Goal: Book appointment/travel/reservation

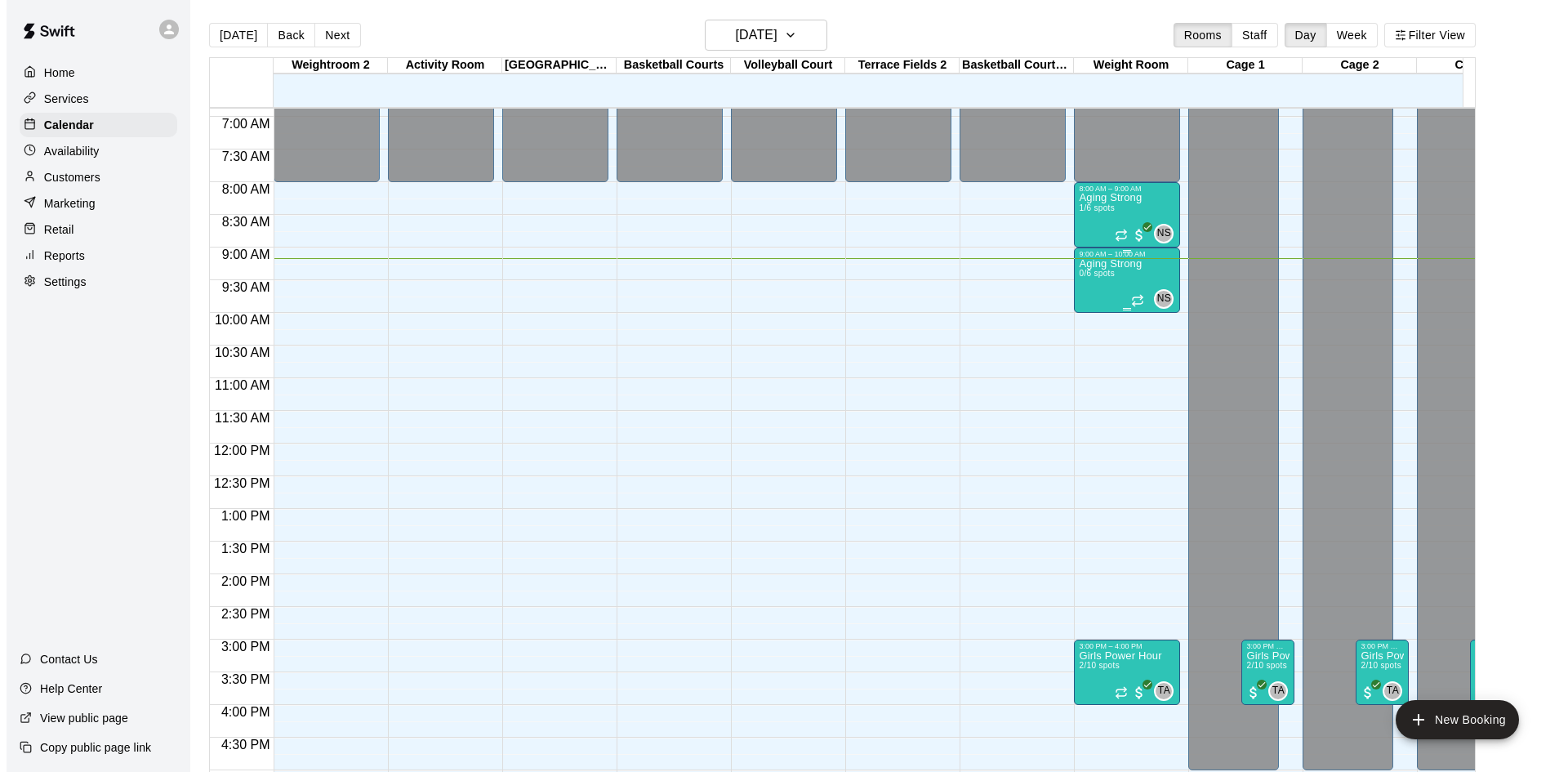
scroll to position [436, 0]
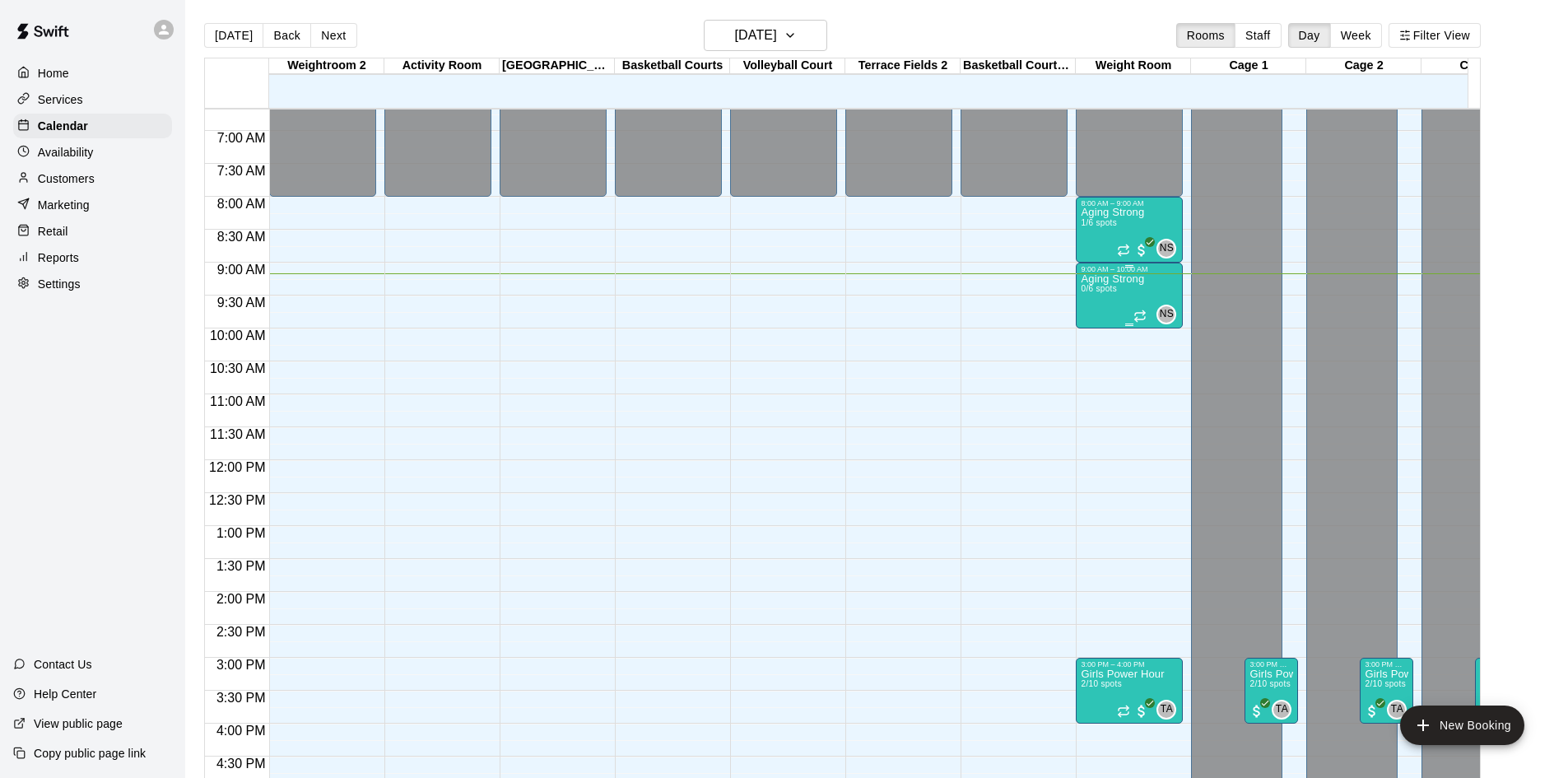
click at [1114, 287] on div "Aging Strong 0/6 spots" at bounding box center [1112, 662] width 63 height 778
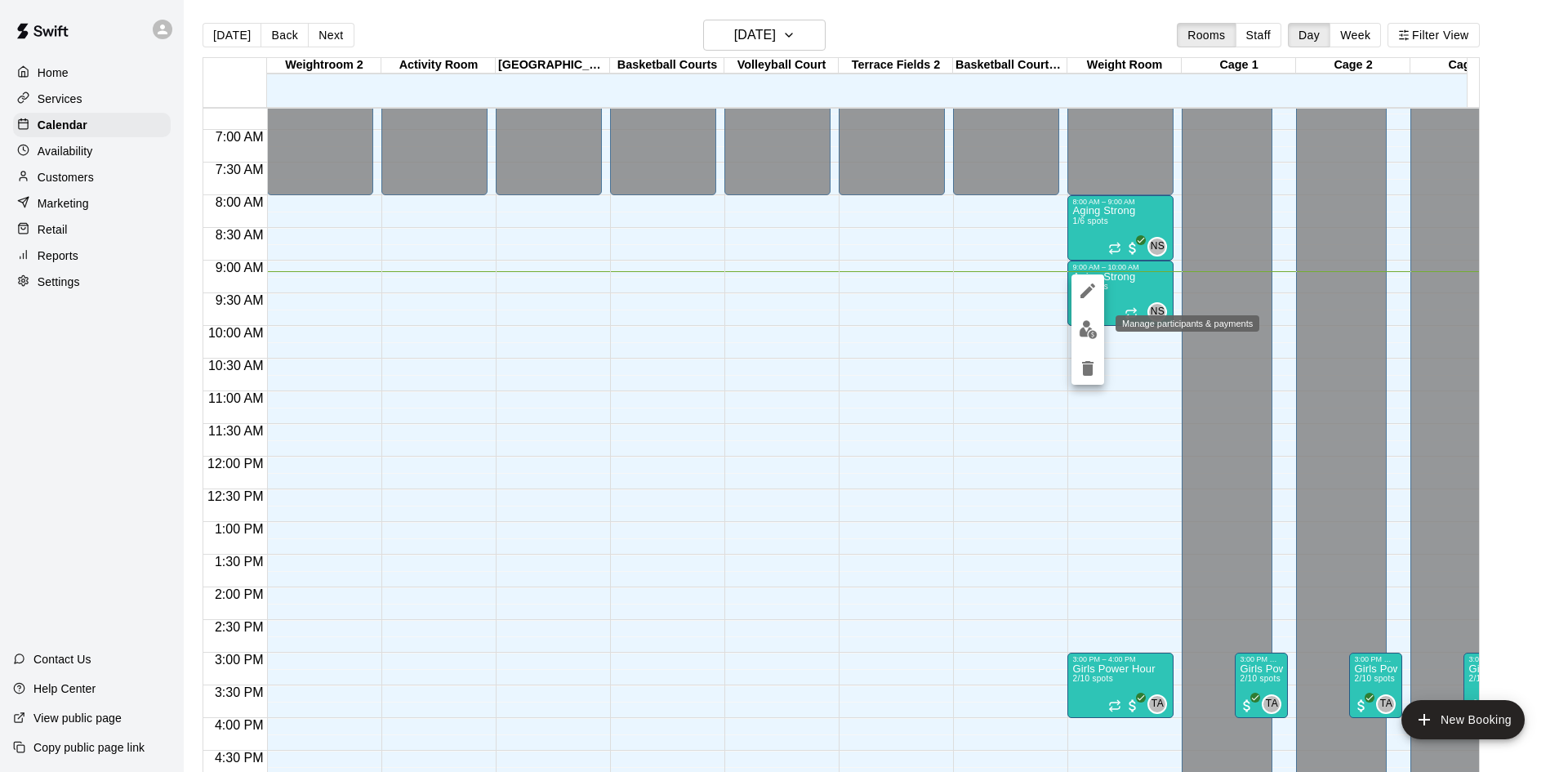
click at [1081, 323] on img "edit" at bounding box center [1088, 329] width 19 height 19
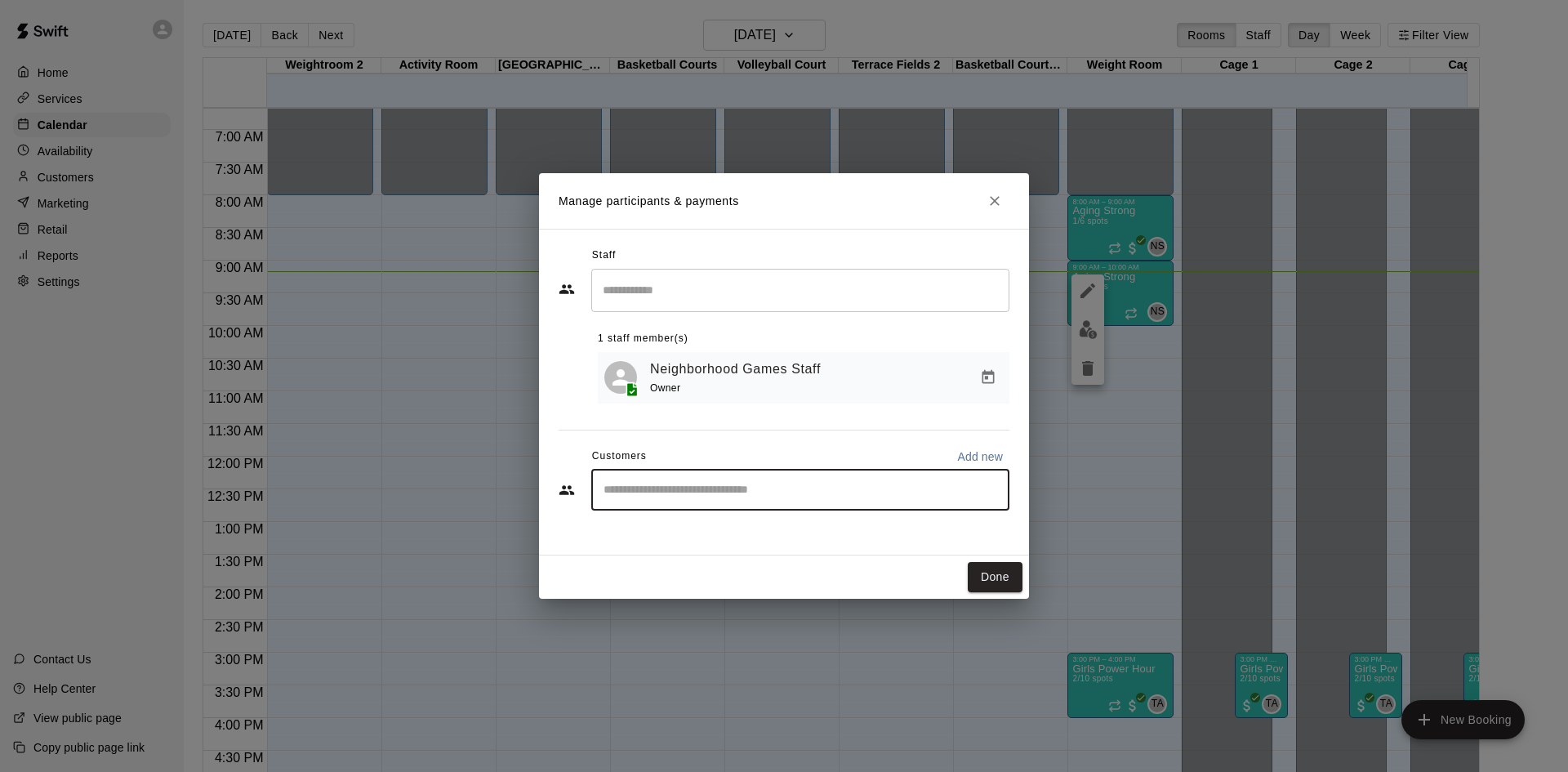
click at [765, 487] on input "Start typing to search customers..." at bounding box center [800, 490] width 403 height 16
type input "*******"
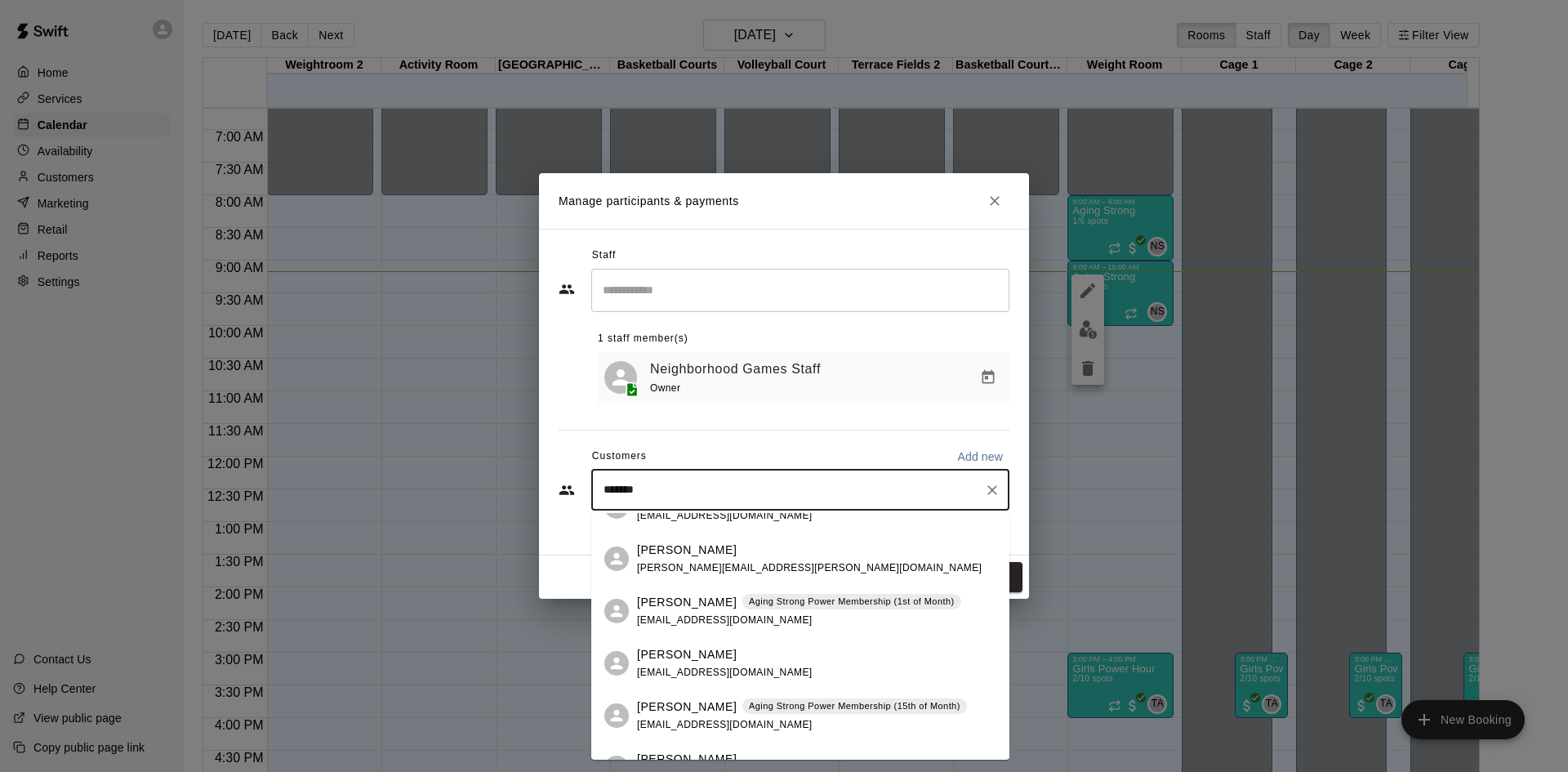
scroll to position [245, 0]
click at [803, 715] on div "[PERSON_NAME] Aging Strong Power Membership (15th of Month) [EMAIL_ADDRESS][DOM…" at bounding box center [802, 713] width 330 height 35
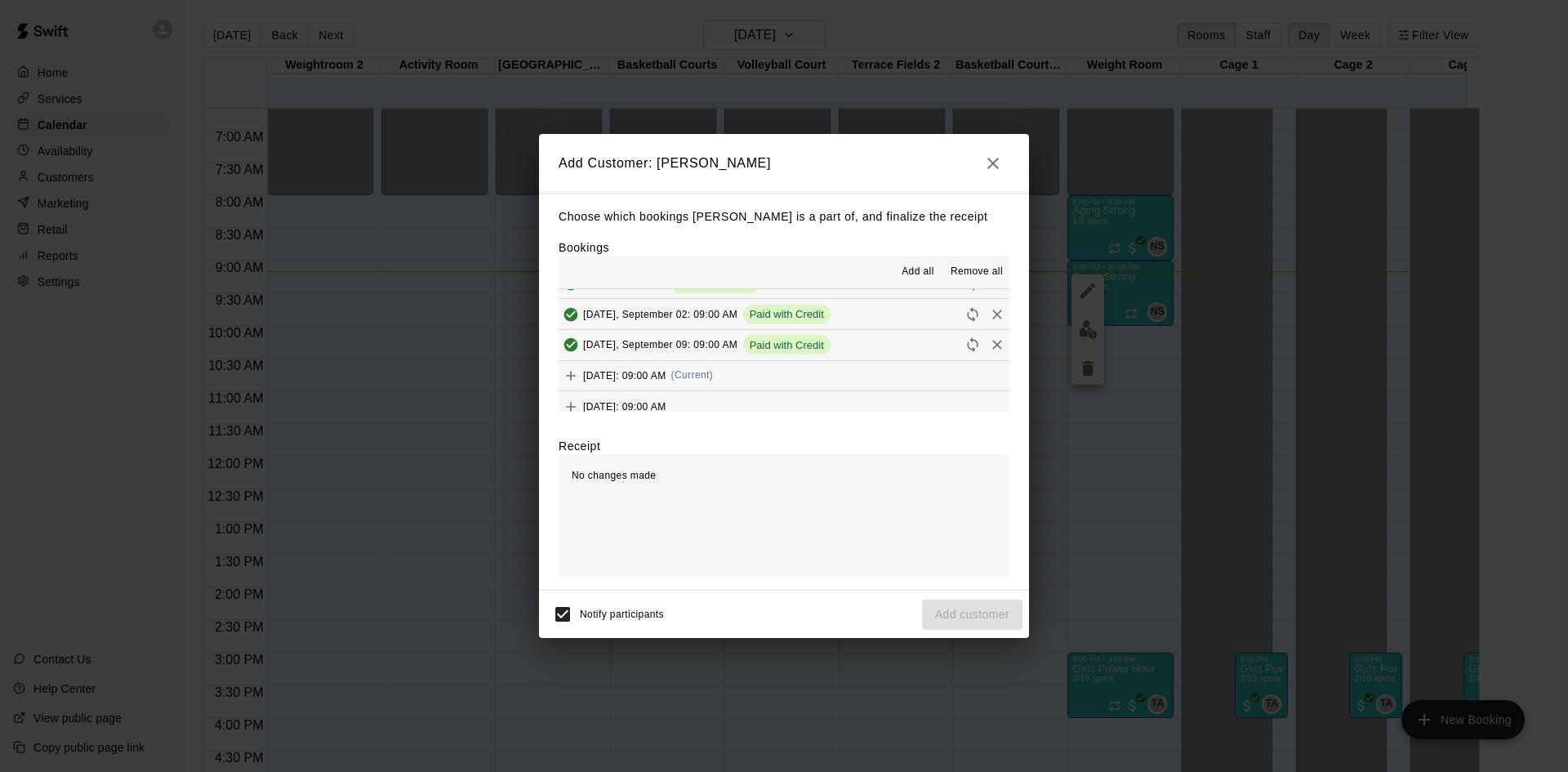
scroll to position [817, 0]
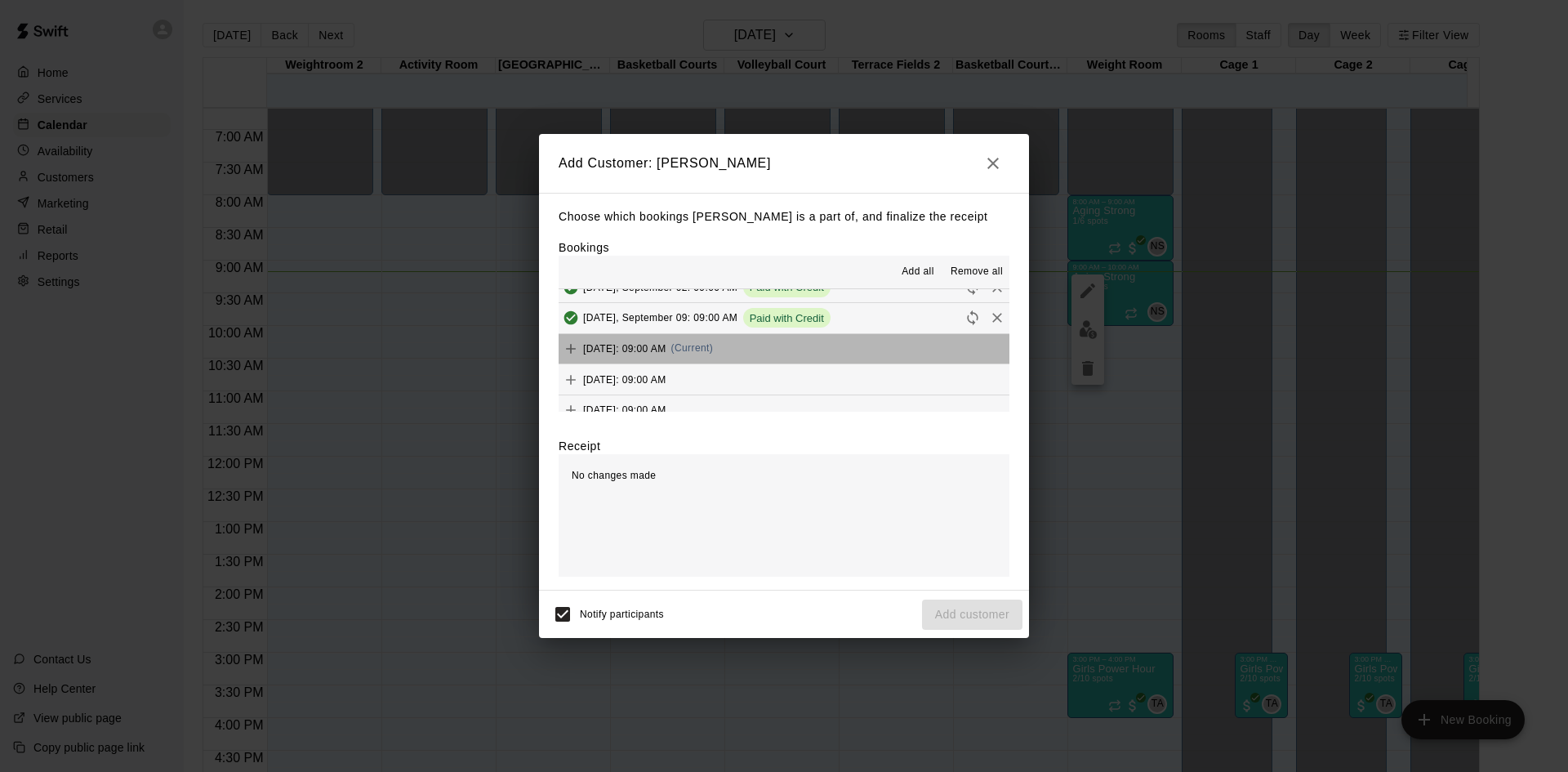
click at [811, 344] on button "[DATE]: 09:00 AM (Current)" at bounding box center [784, 349] width 451 height 30
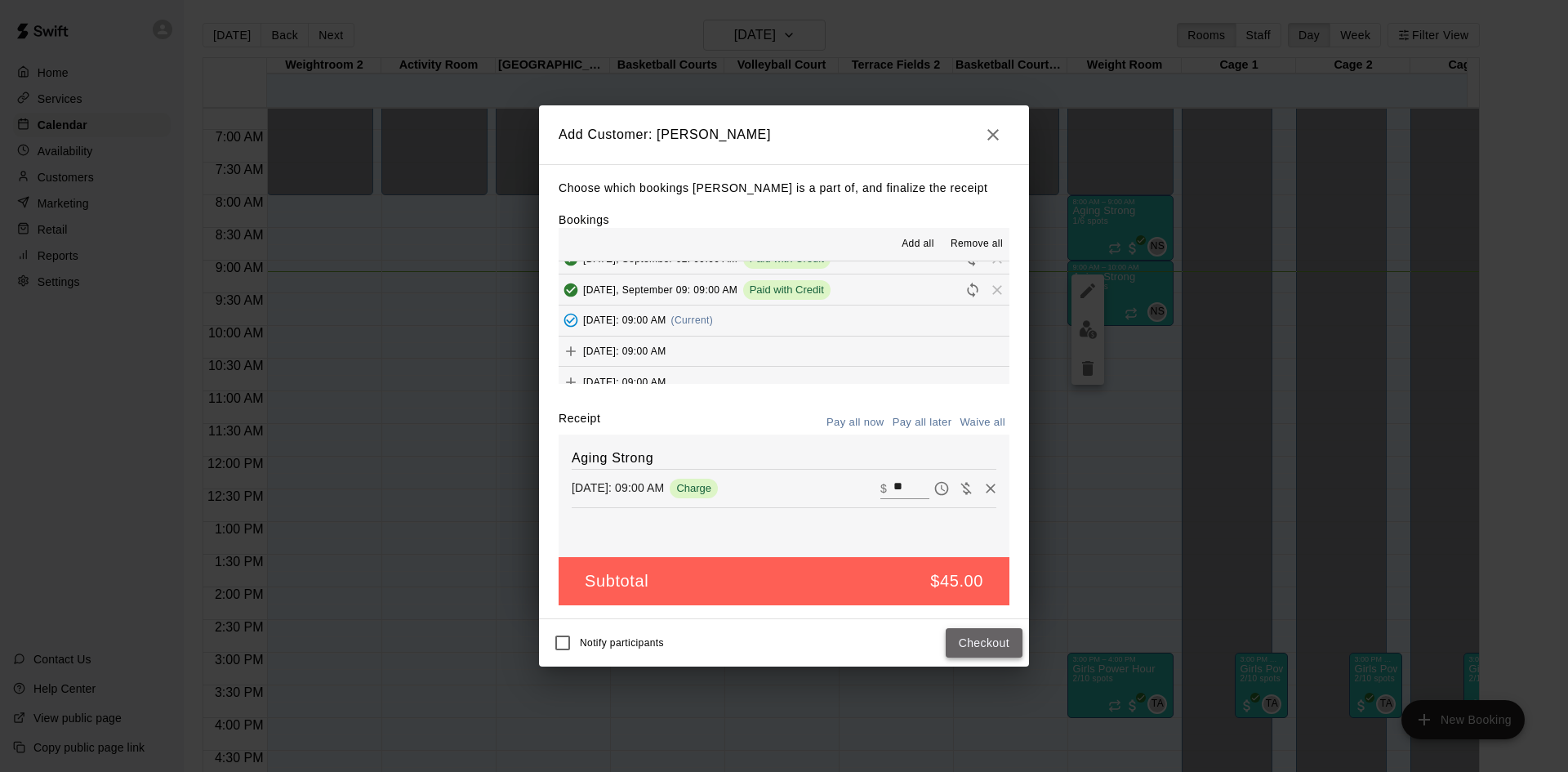
click at [999, 643] on button "Checkout" at bounding box center [984, 642] width 77 height 30
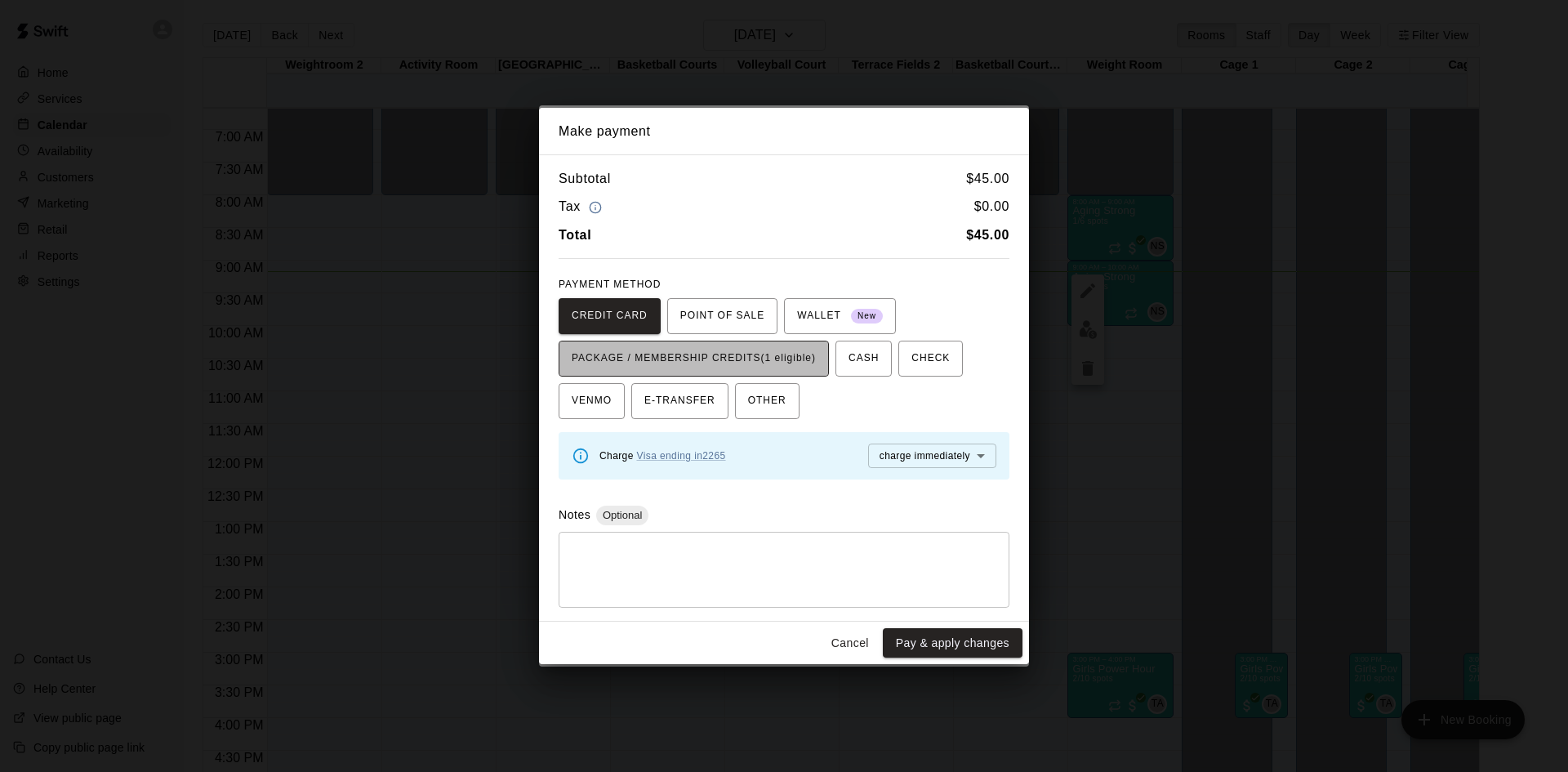
click at [796, 364] on span "PACKAGE / MEMBERSHIP CREDITS (1 eligible)" at bounding box center [694, 359] width 244 height 26
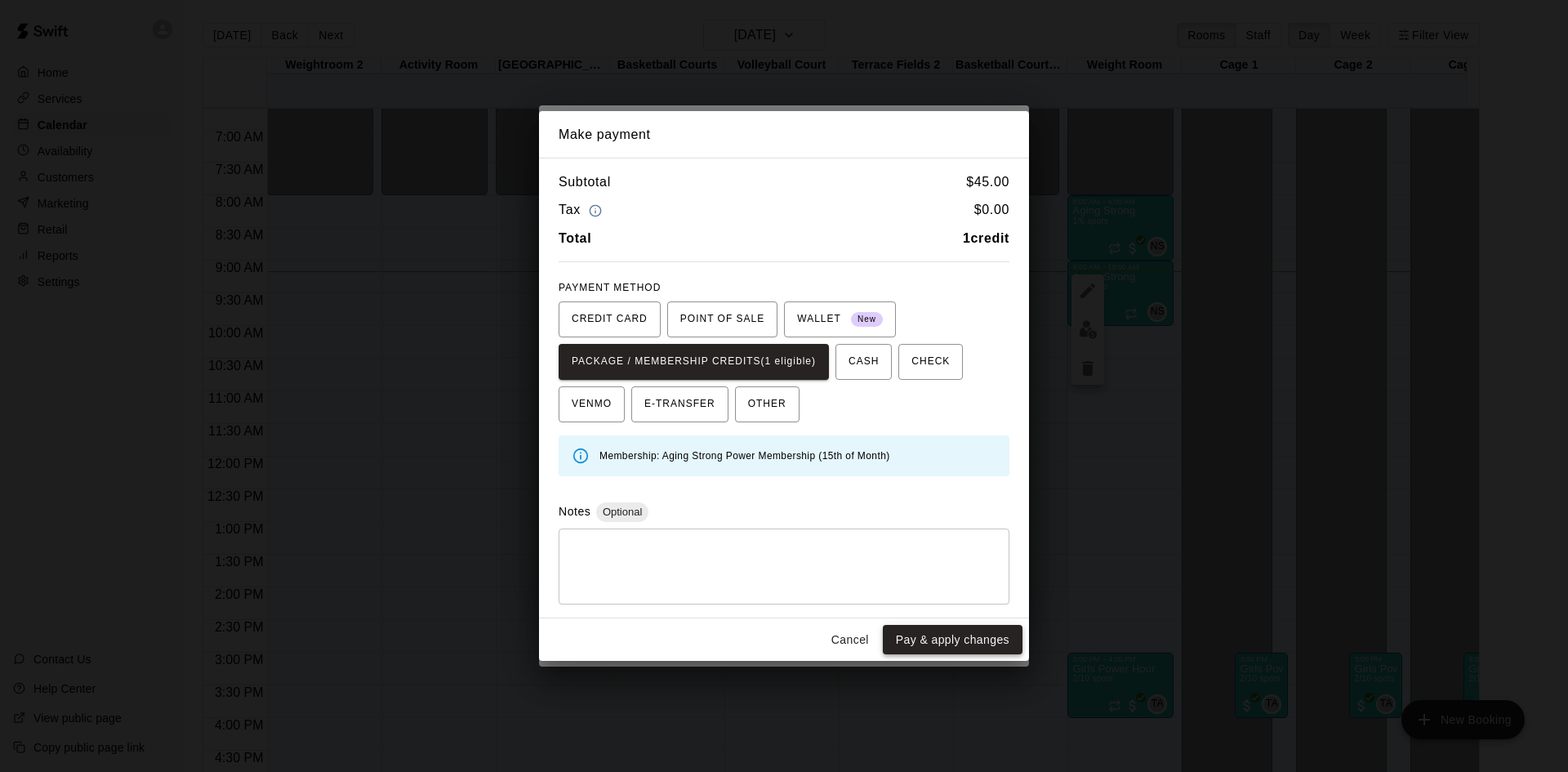
click at [917, 634] on button "Pay & apply changes" at bounding box center [952, 640] width 140 height 30
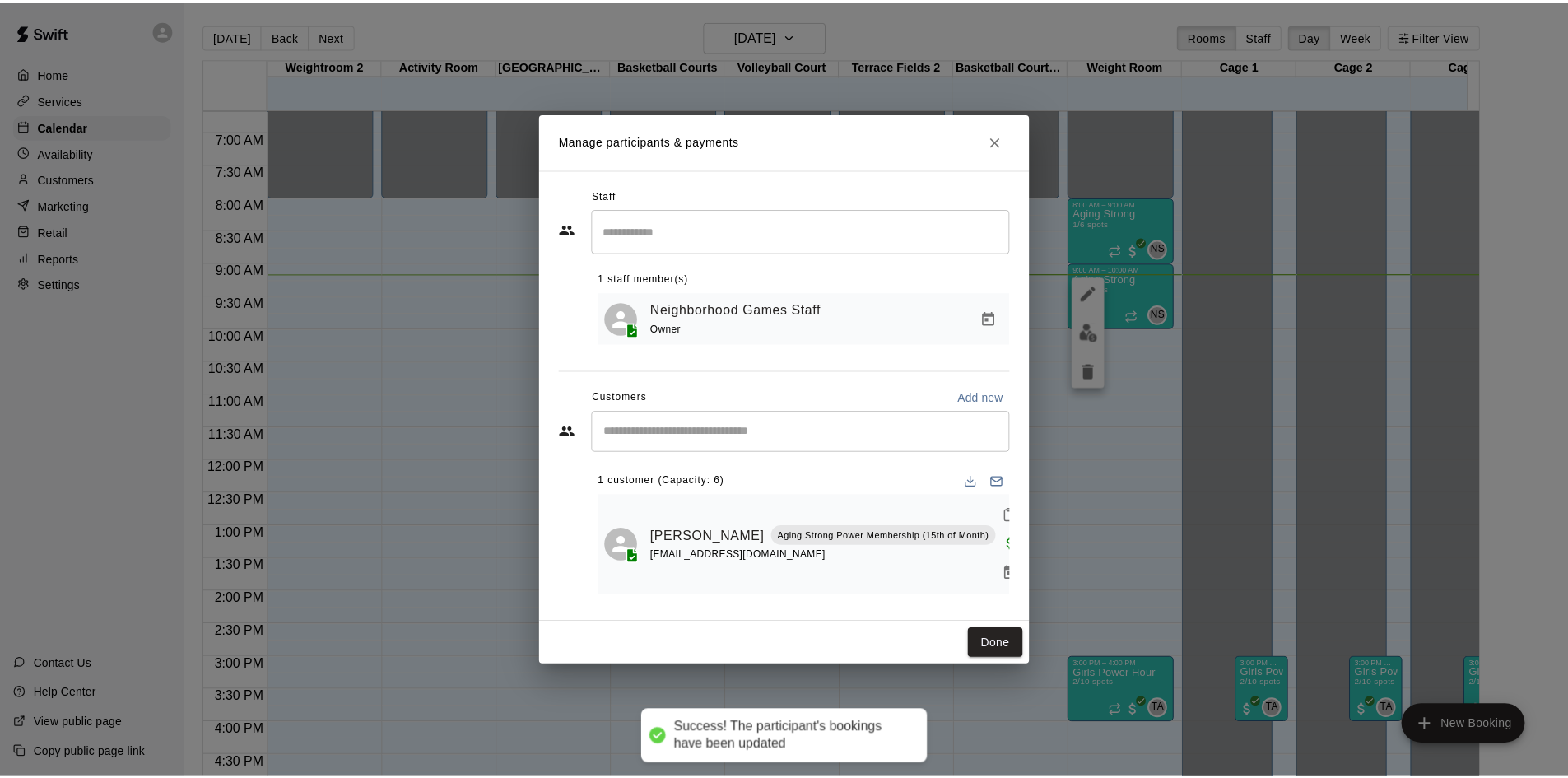
scroll to position [0, 0]
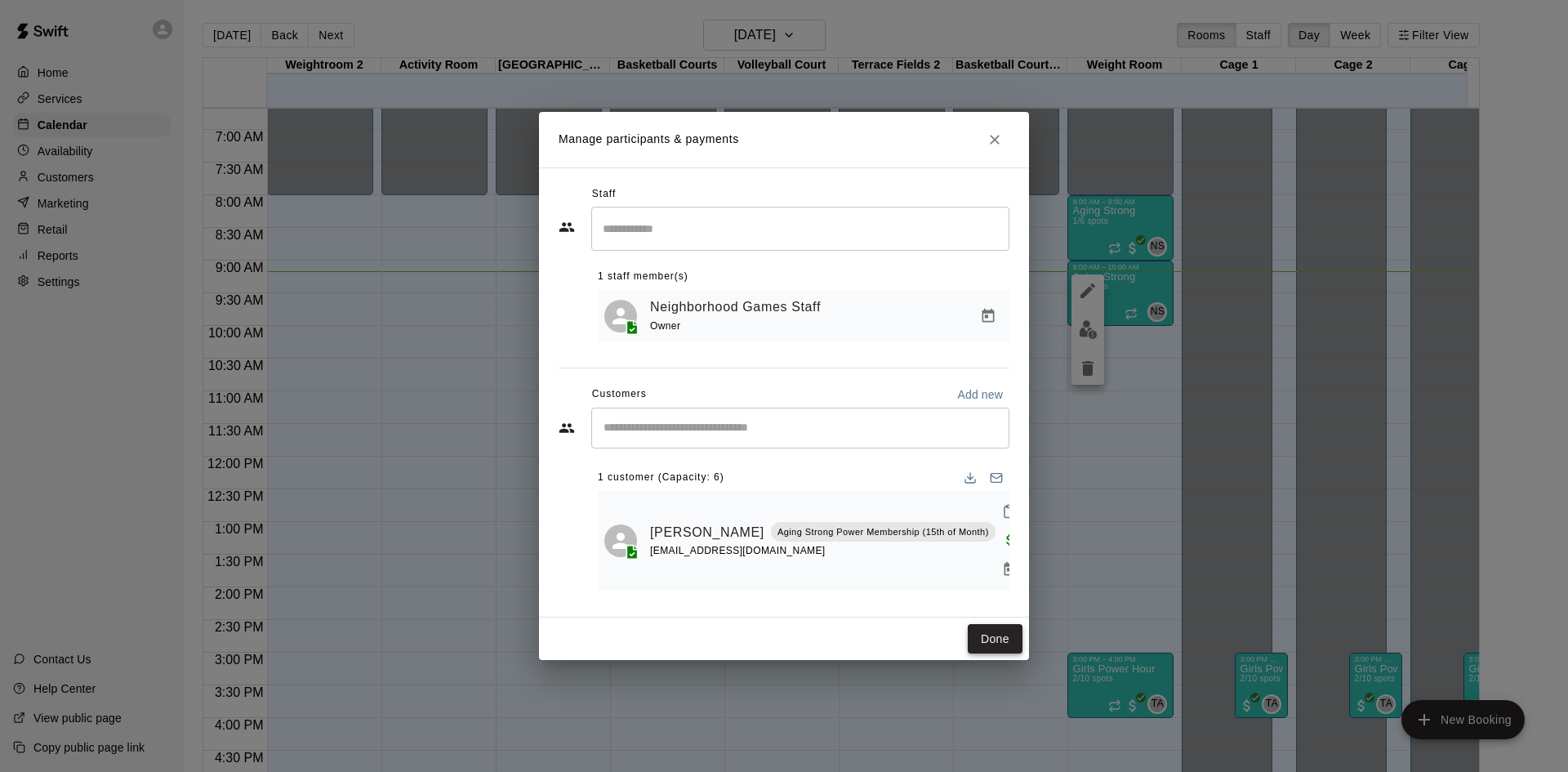
click at [981, 627] on button "Done" at bounding box center [995, 639] width 55 height 30
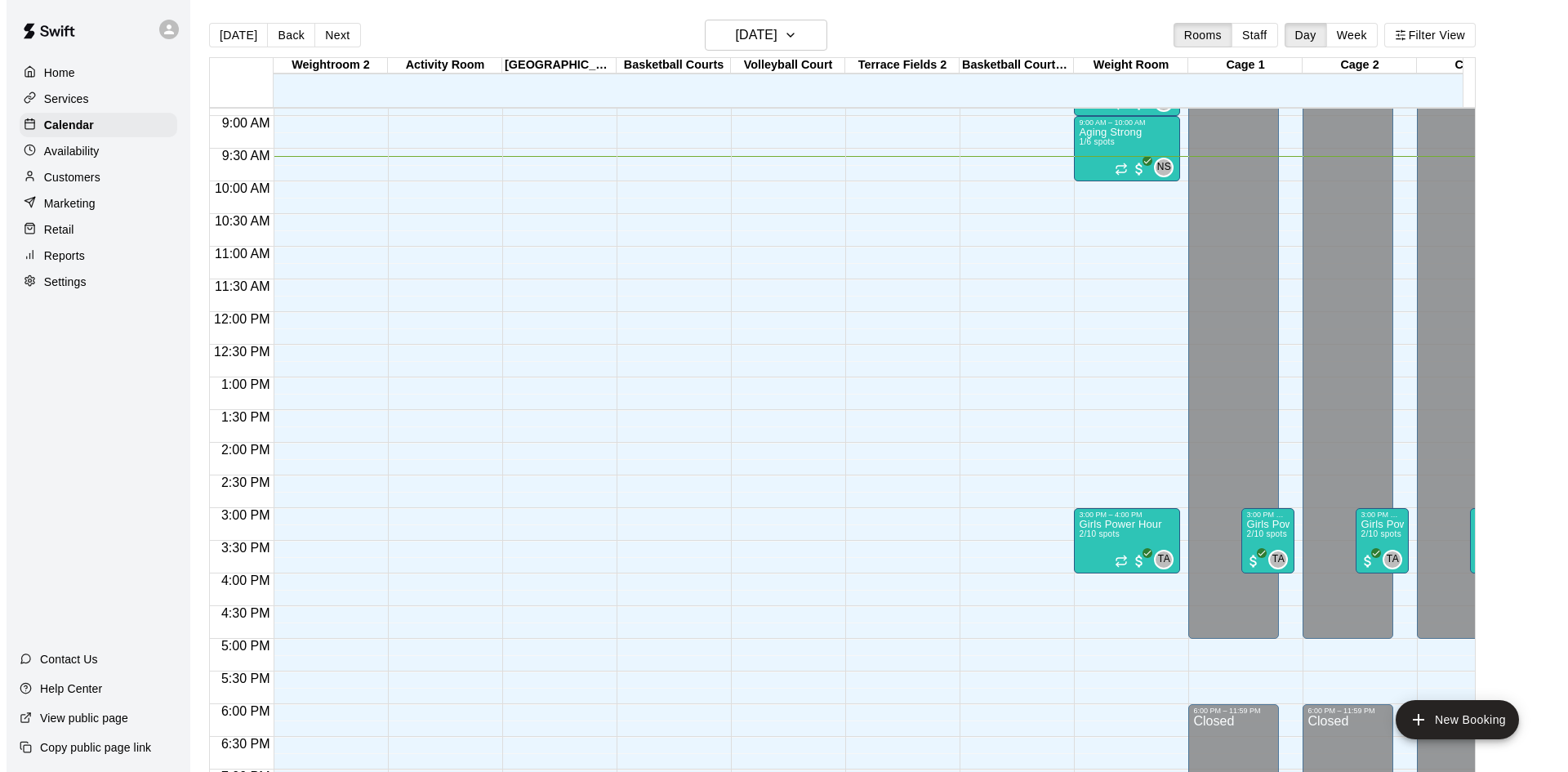
scroll to position [542, 0]
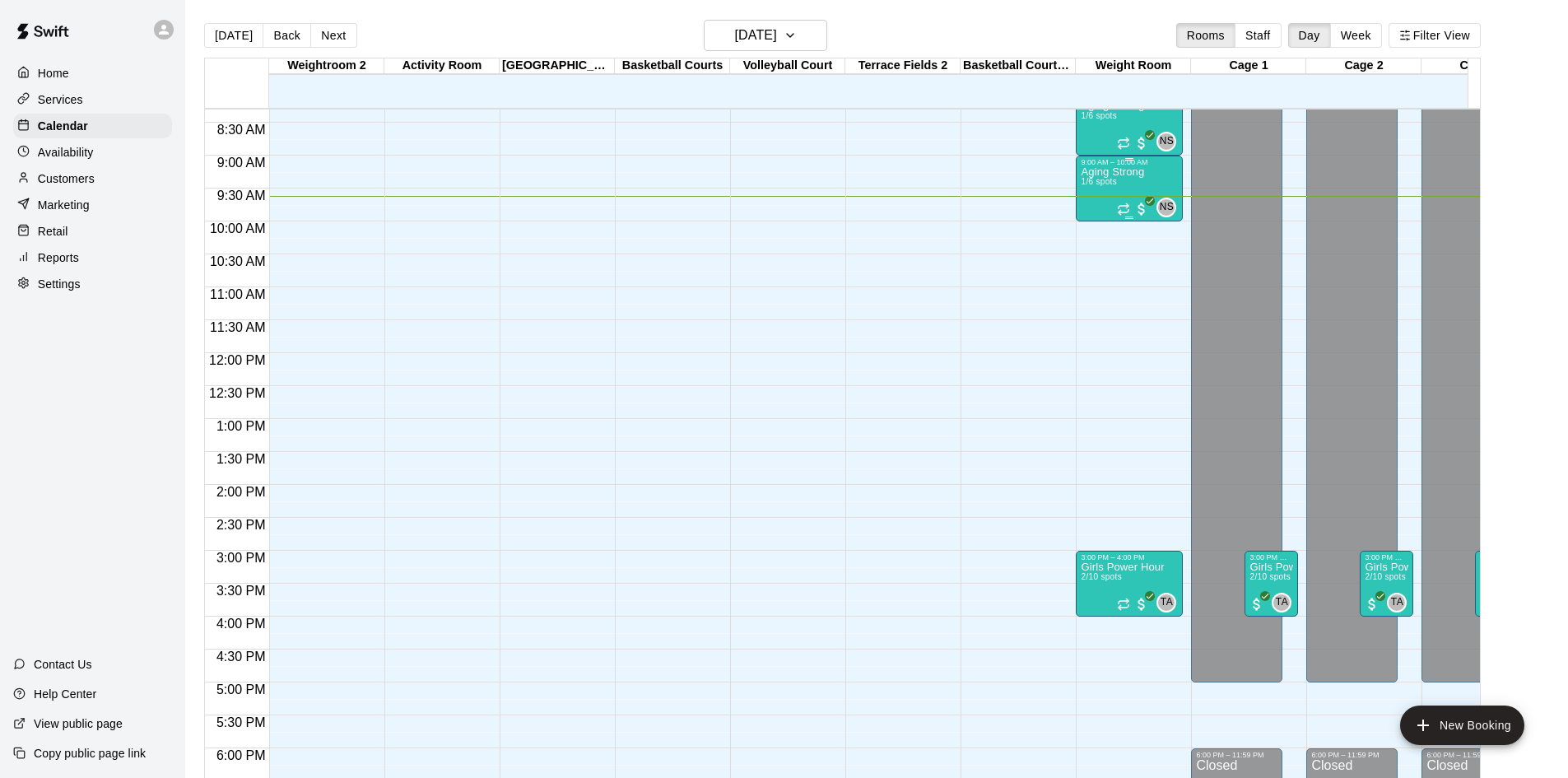
click at [1121, 172] on p "Aging Strong" at bounding box center [1112, 172] width 63 height 0
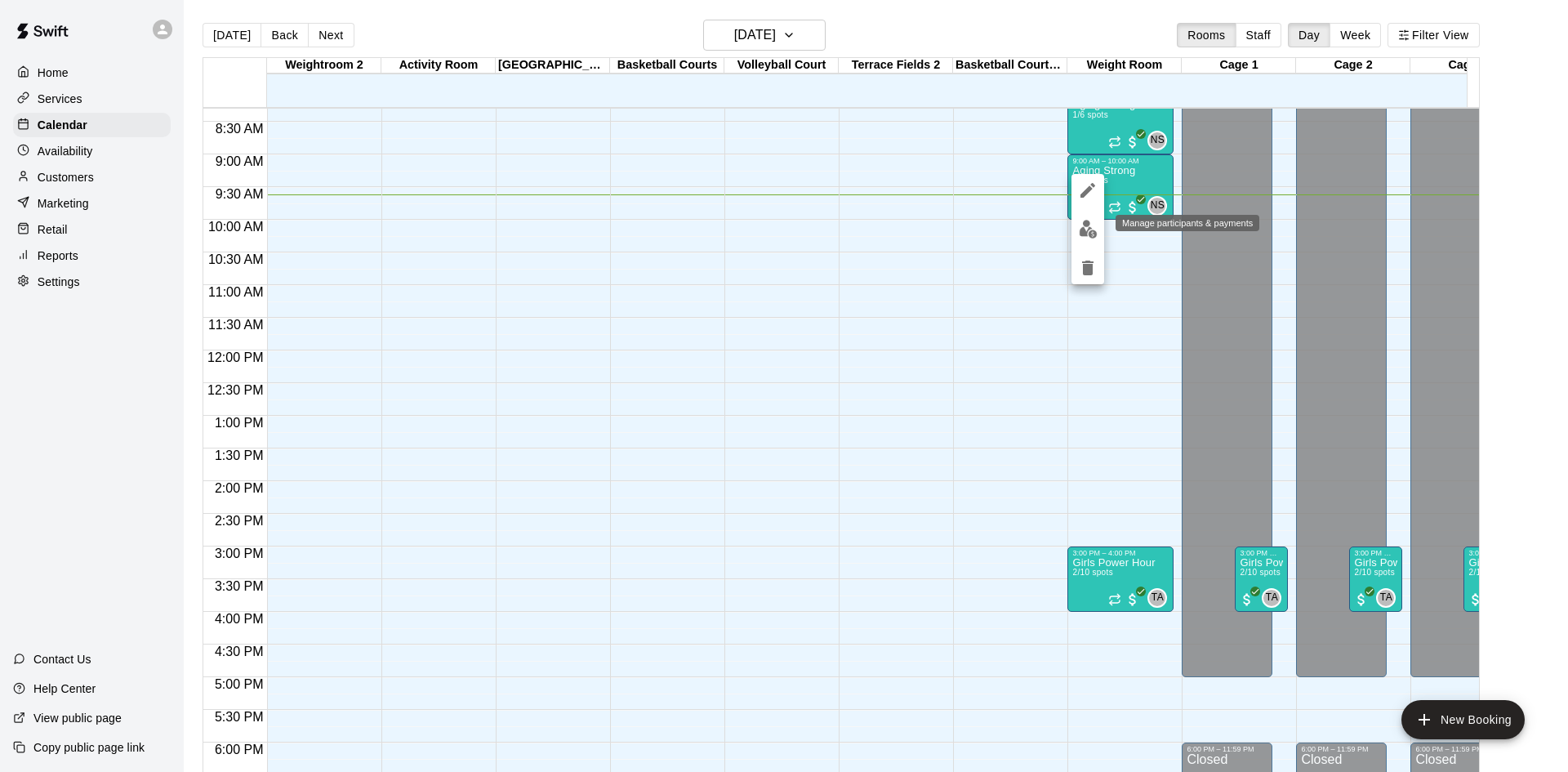
click at [1093, 231] on img "edit" at bounding box center [1088, 229] width 19 height 19
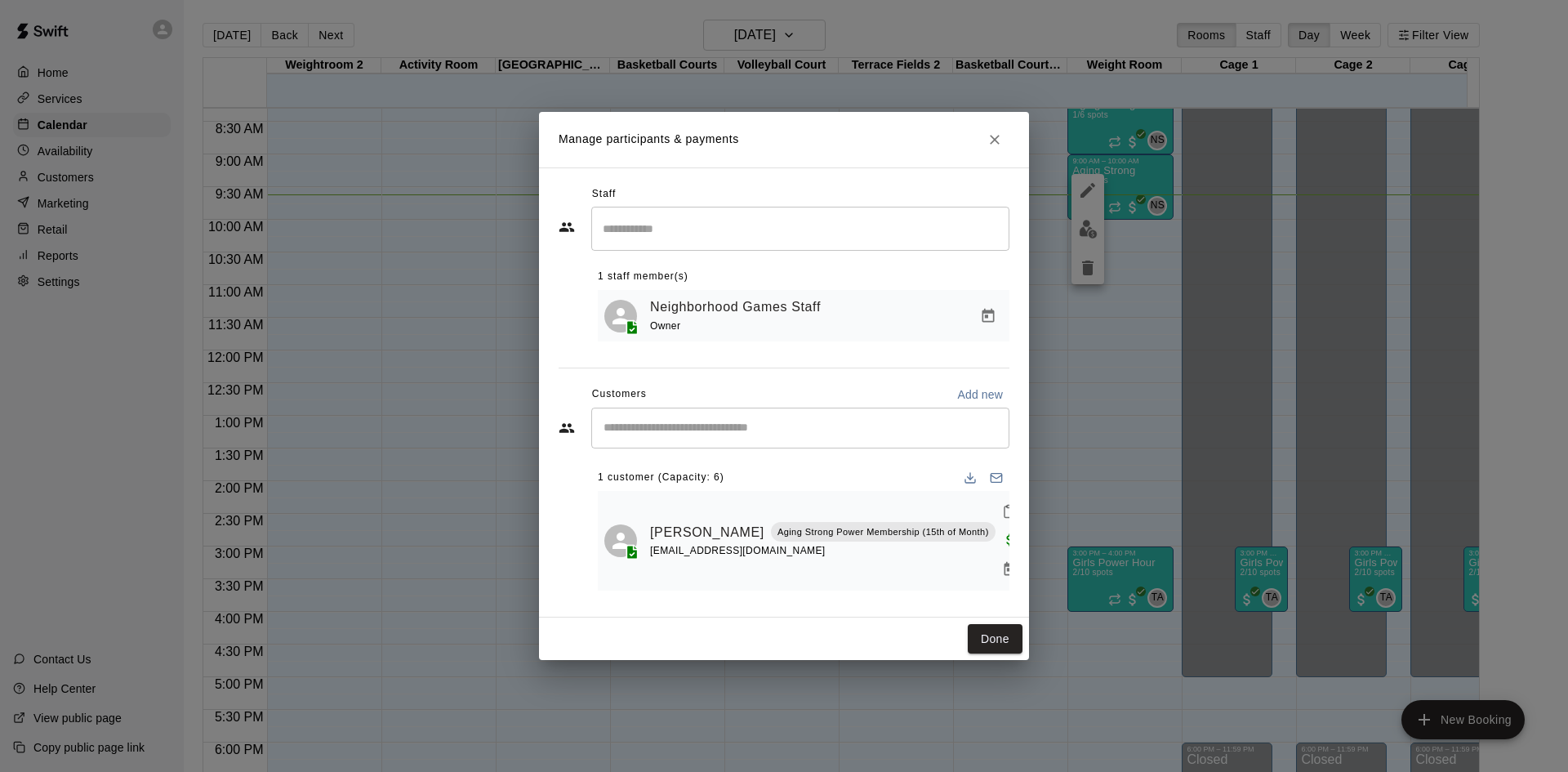
click at [846, 436] on input "Start typing to search customers..." at bounding box center [800, 428] width 403 height 16
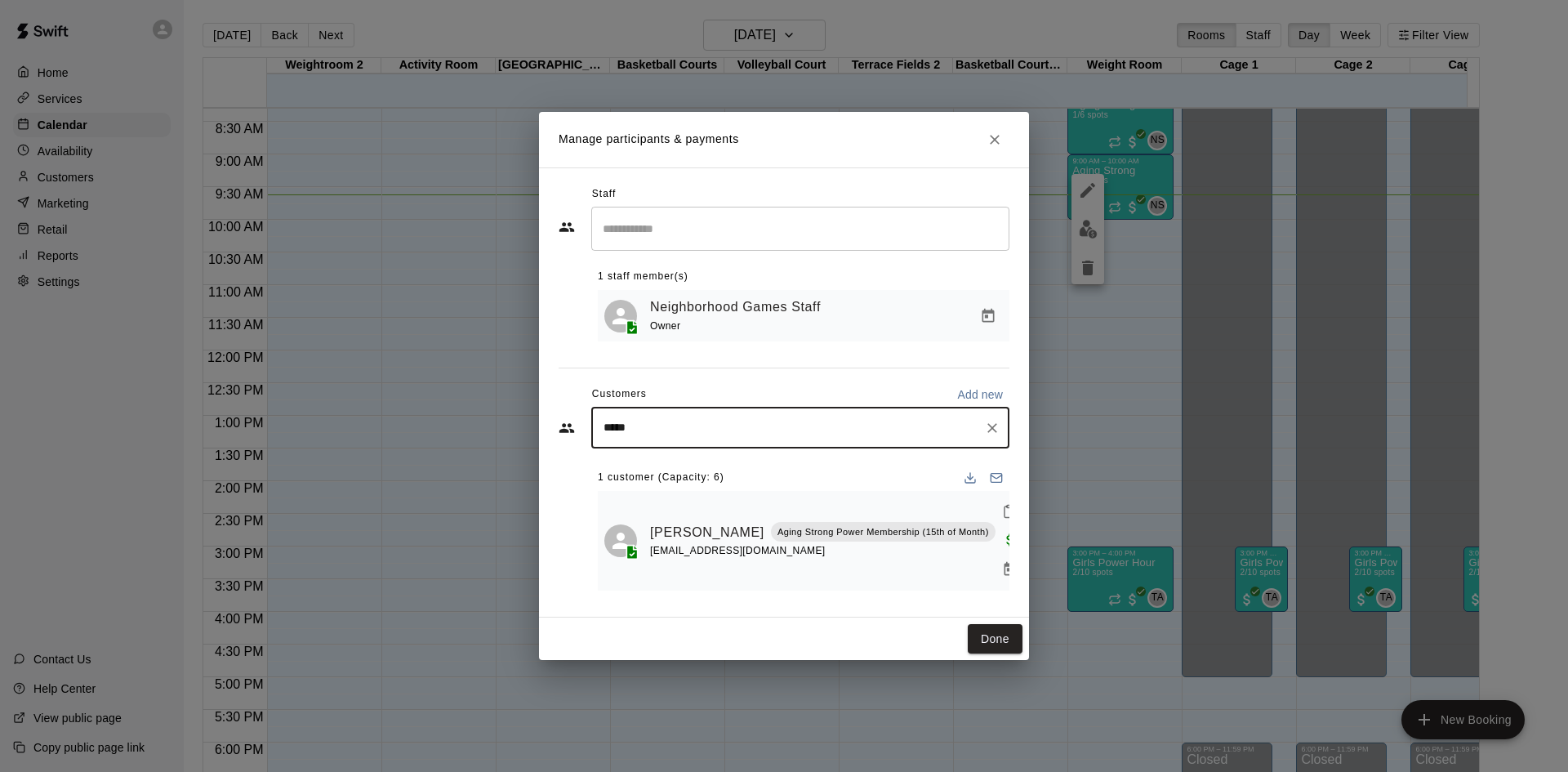
type input "******"
click at [825, 496] on div "Claude Lemaitre Aging Strong Power Membership (15th of Month) clemaitre@mac.com" at bounding box center [802, 489] width 330 height 35
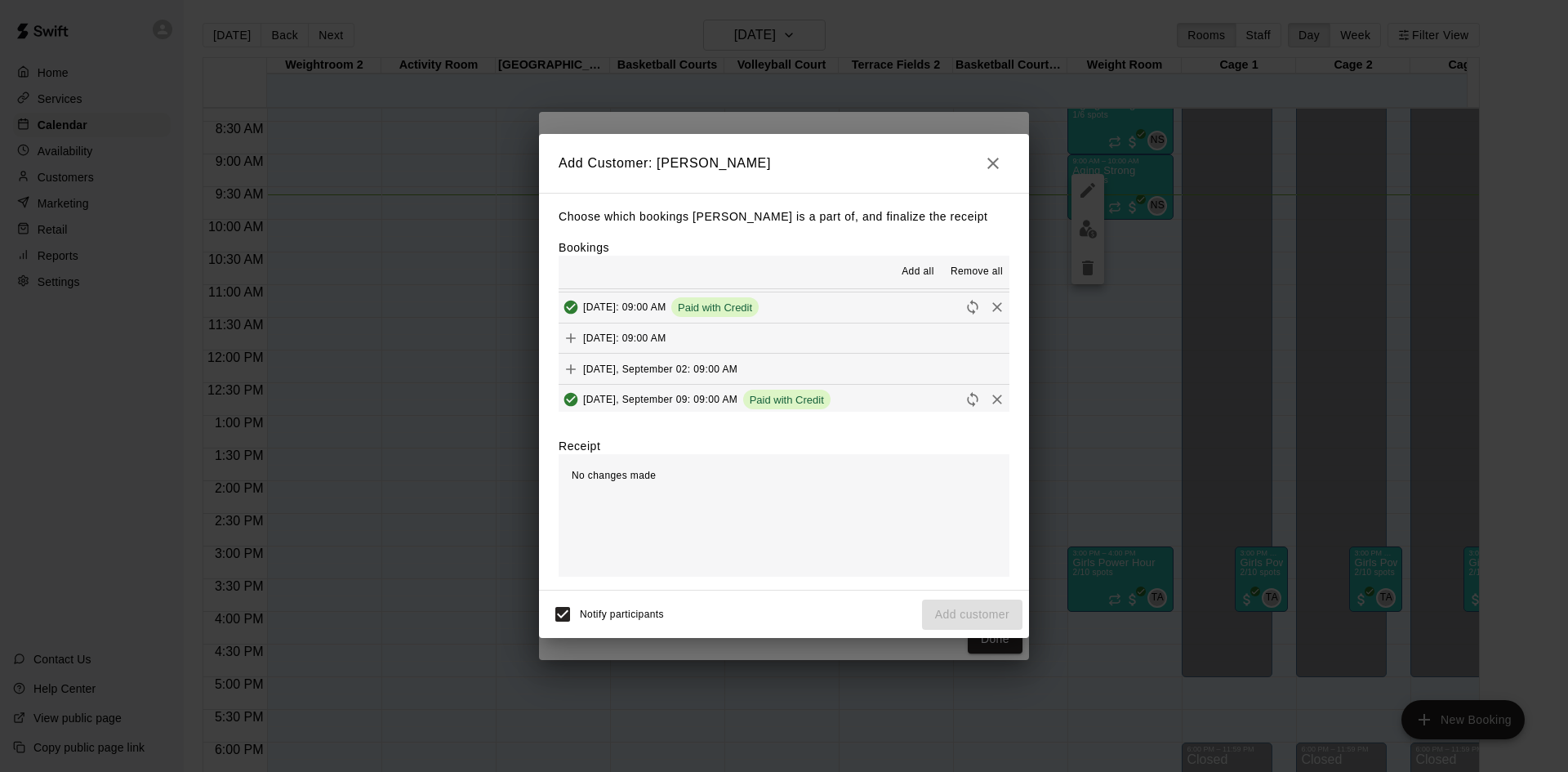
scroll to position [817, 0]
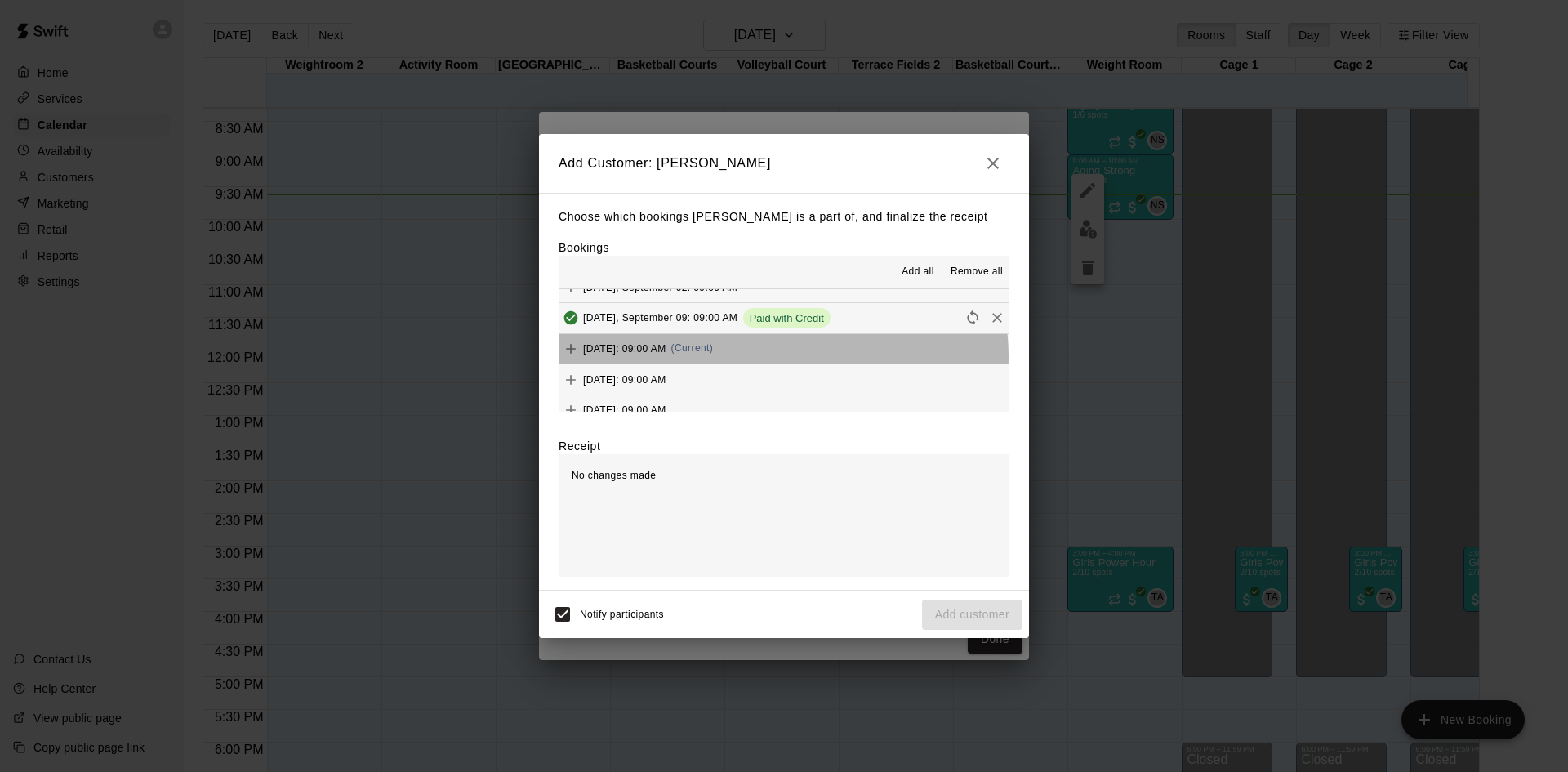
click at [713, 358] on div "[DATE]: 09:00 AM (Current)" at bounding box center [635, 349] width 154 height 25
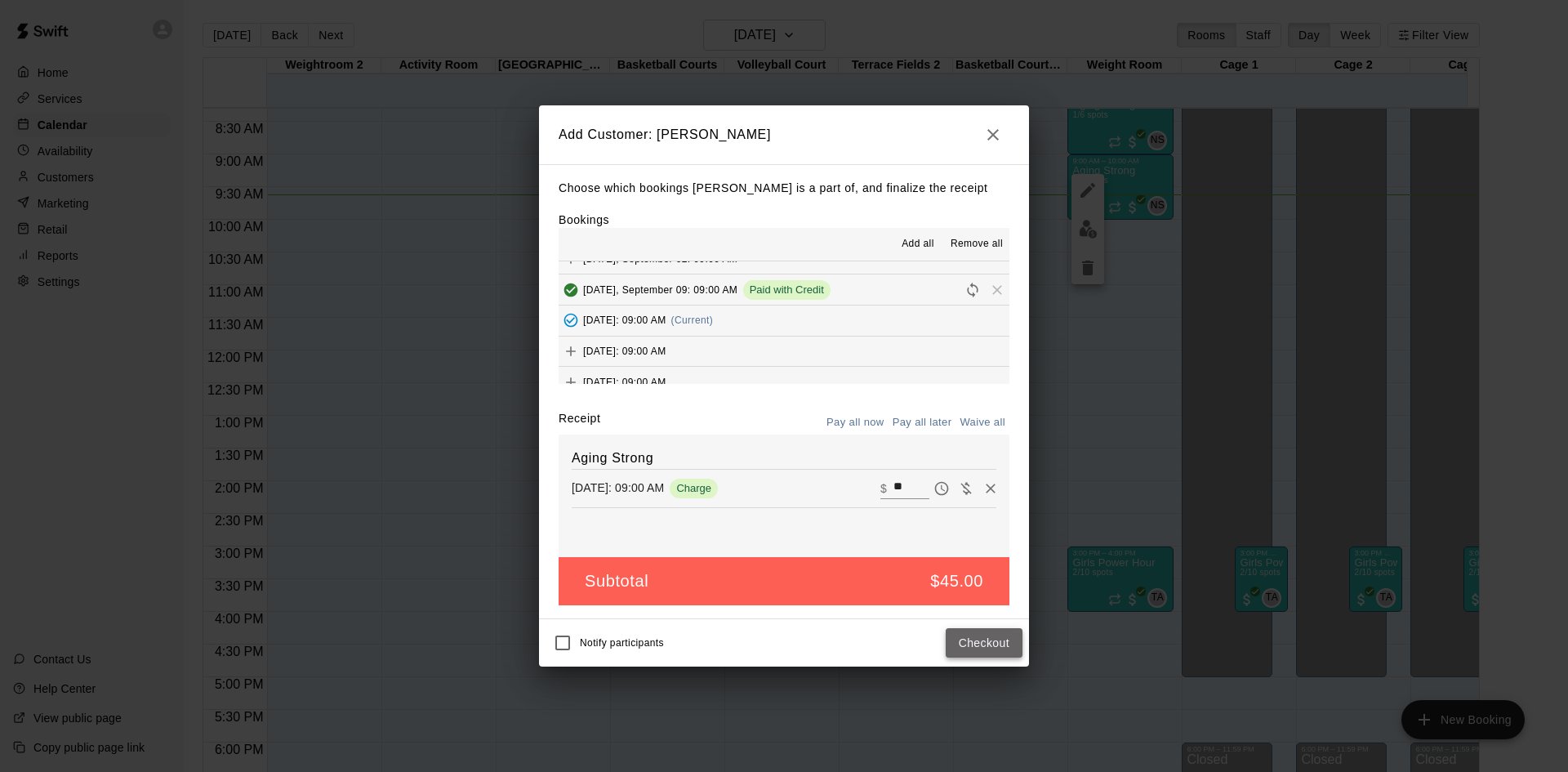
click at [965, 643] on button "Checkout" at bounding box center [984, 642] width 77 height 30
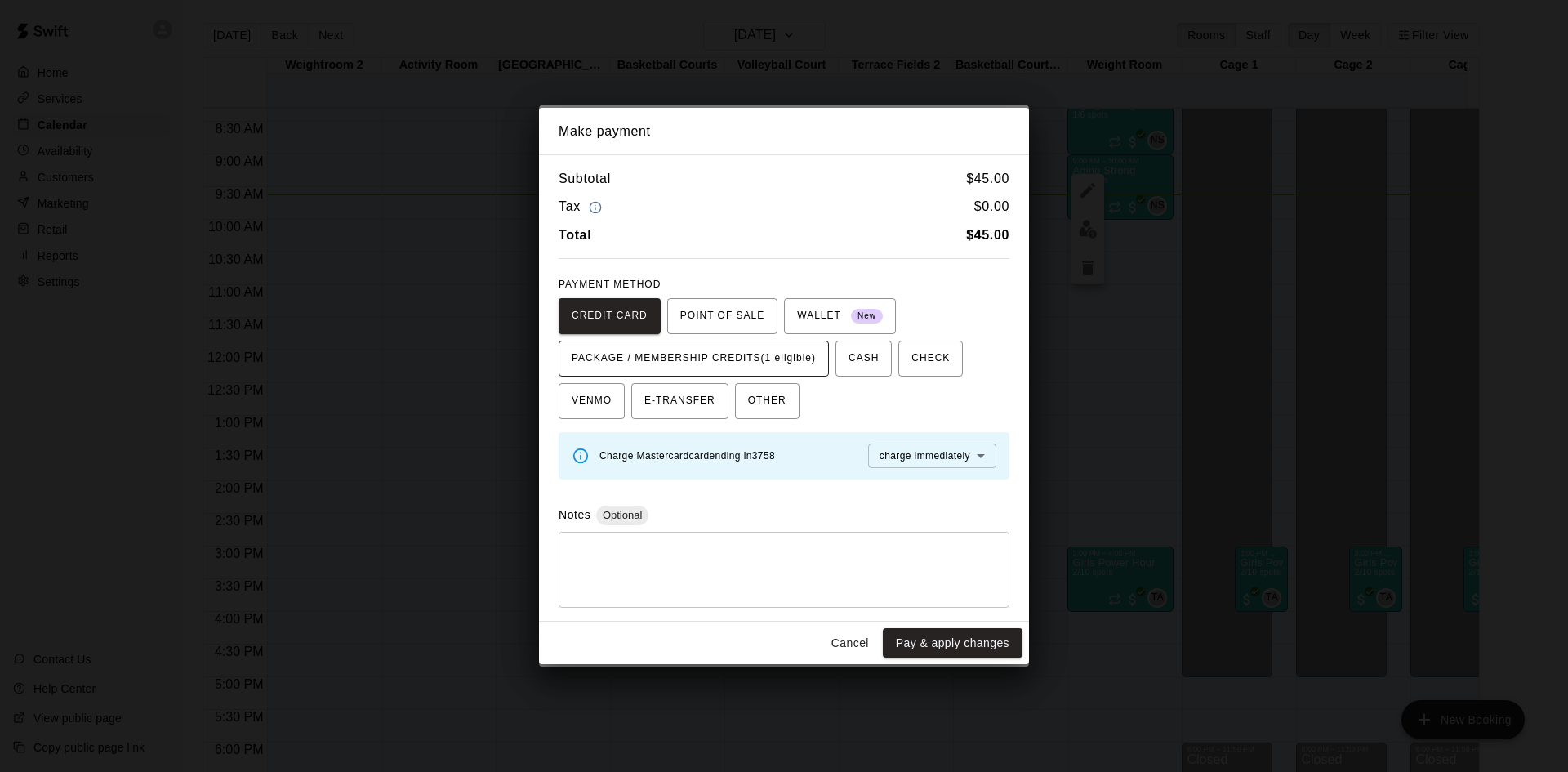
click at [791, 351] on span "PACKAGE / MEMBERSHIP CREDITS (1 eligible)" at bounding box center [694, 359] width 244 height 26
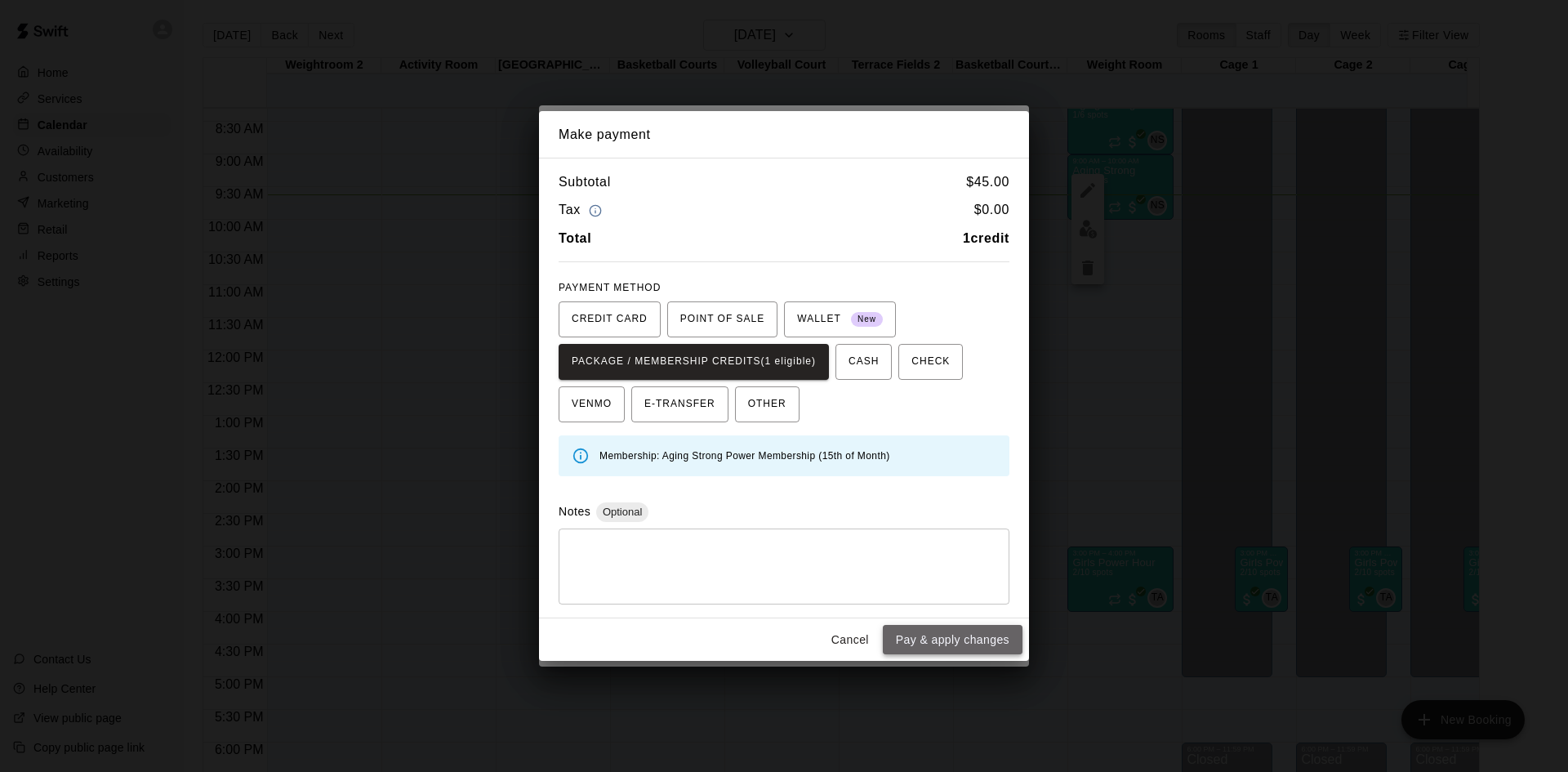
click at [913, 631] on button "Pay & apply changes" at bounding box center [952, 640] width 140 height 30
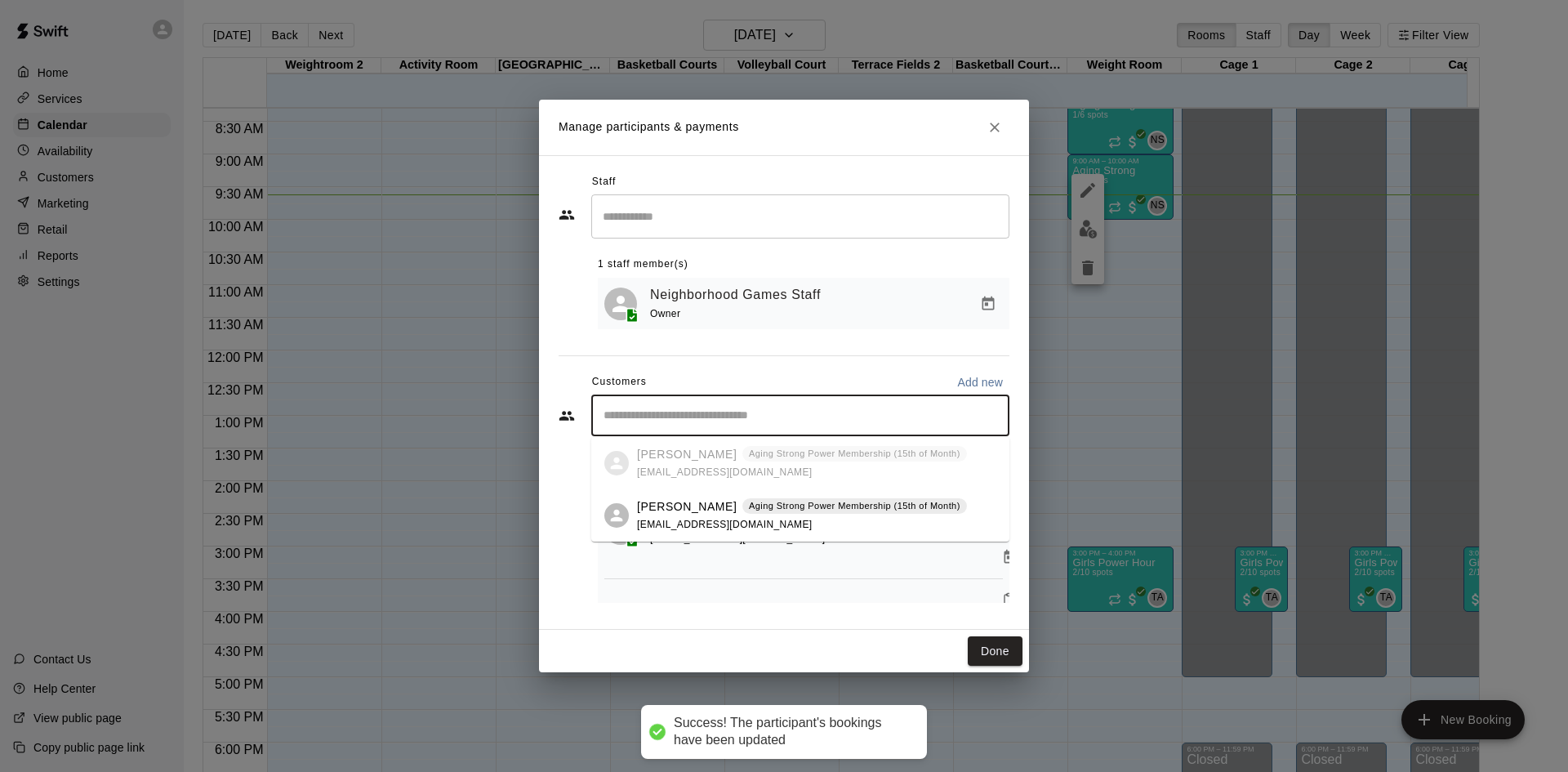
click at [834, 419] on input "Start typing to search customers..." at bounding box center [800, 416] width 403 height 16
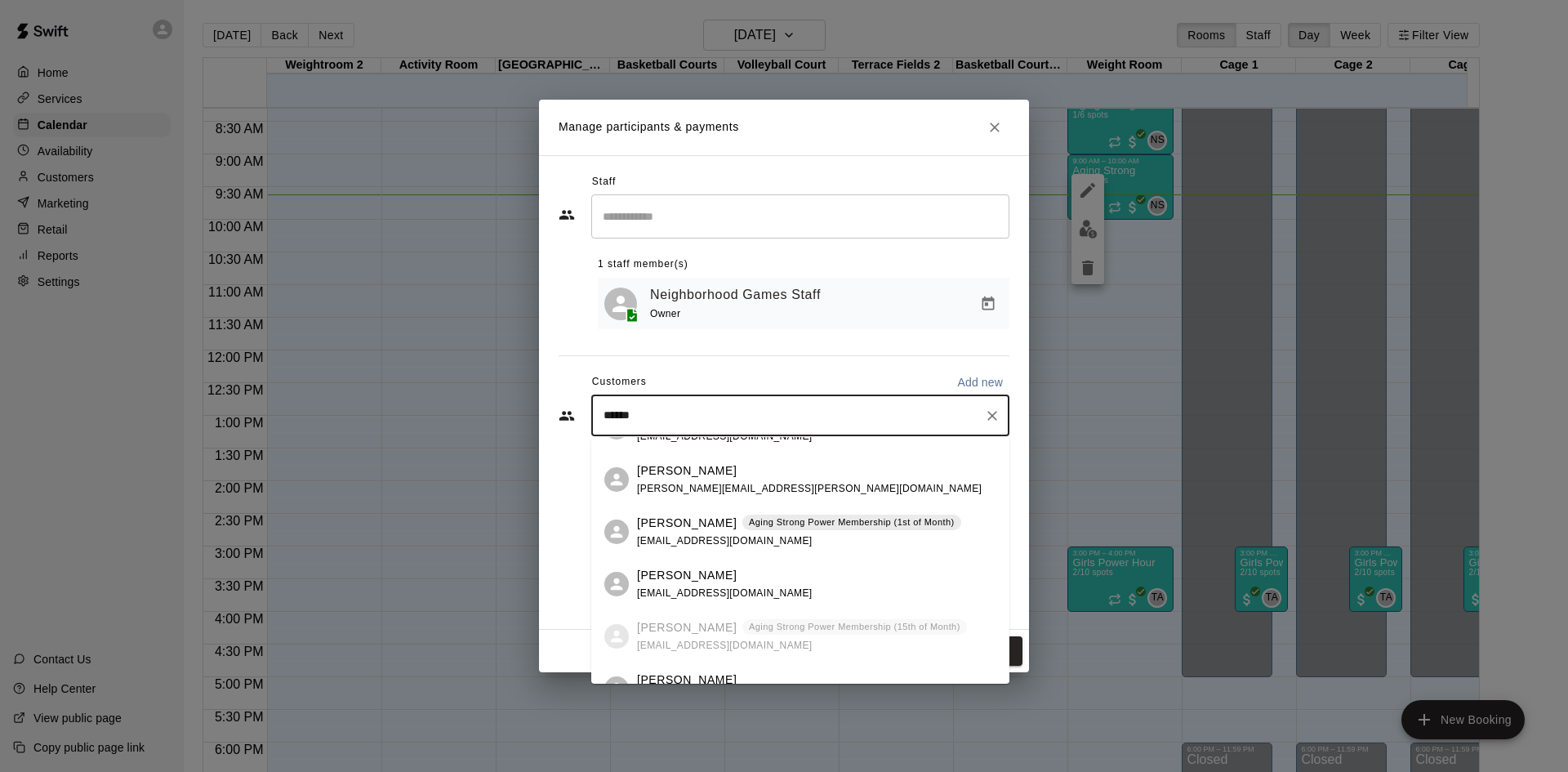
scroll to position [0, 0]
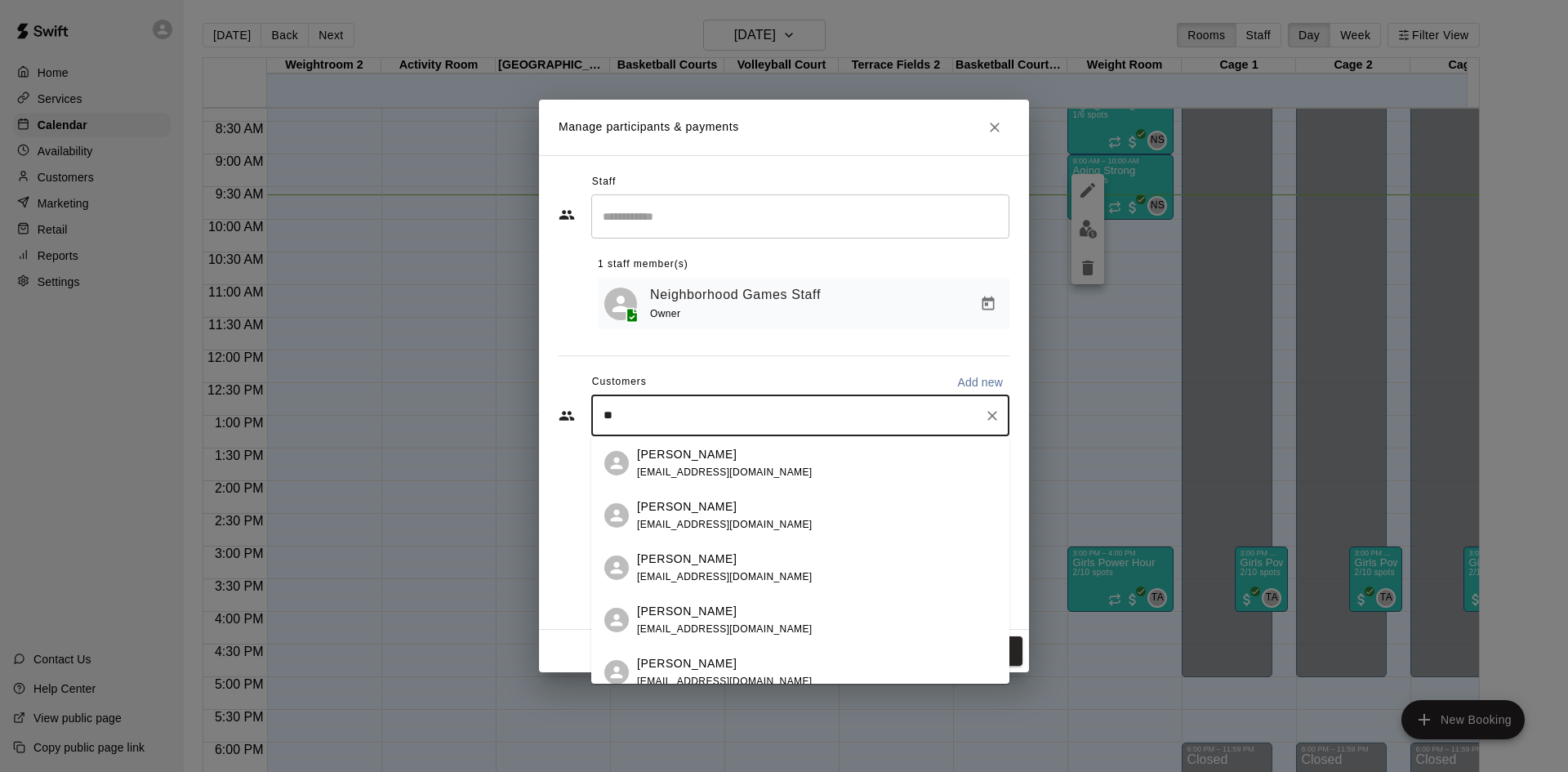
type input "*"
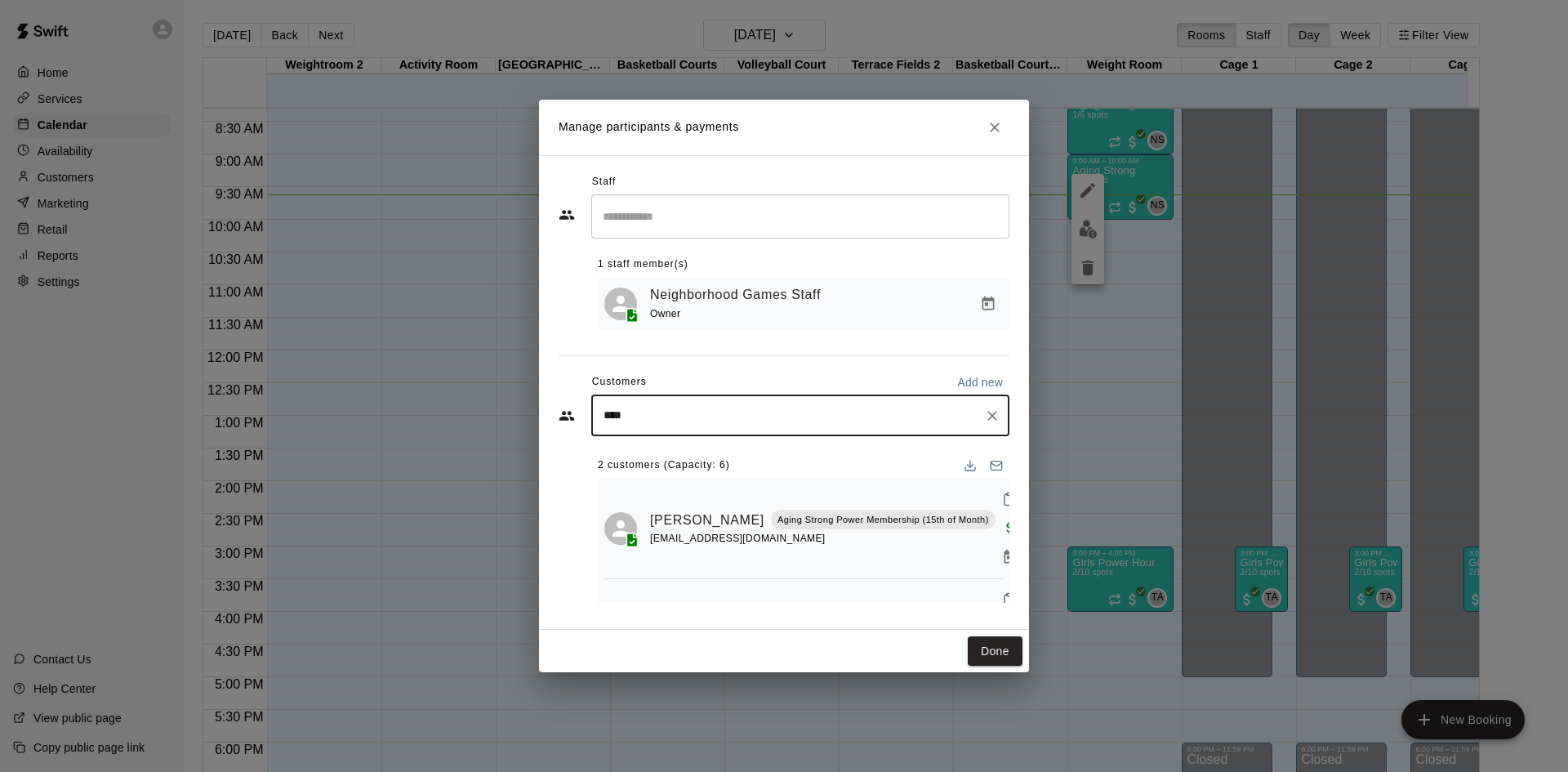
type input "*****"
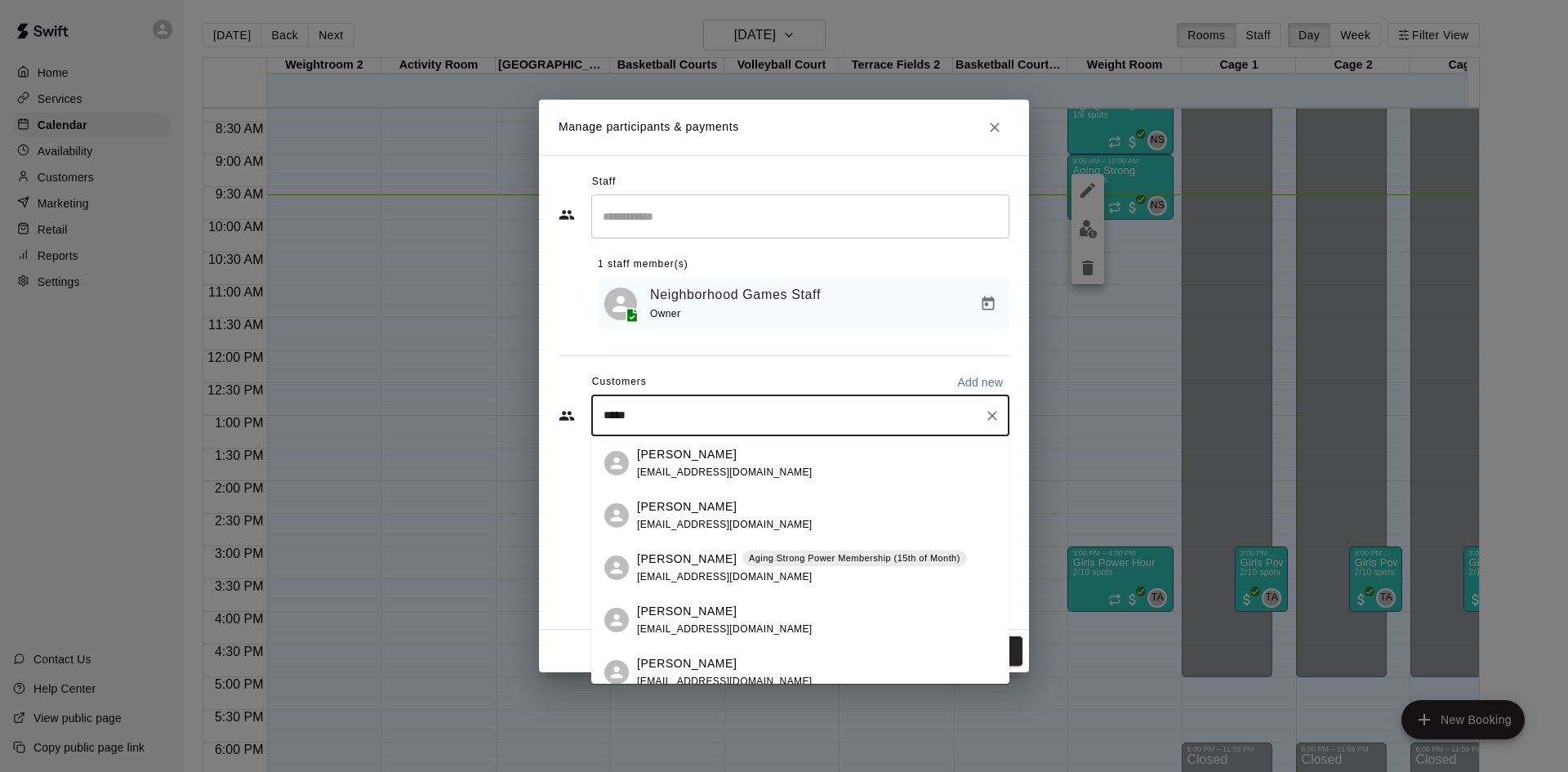
click at [749, 573] on div "Phillipe Lemaitre Aging Strong Power Membership (15th of Month) phl1@mac.com" at bounding box center [802, 568] width 330 height 35
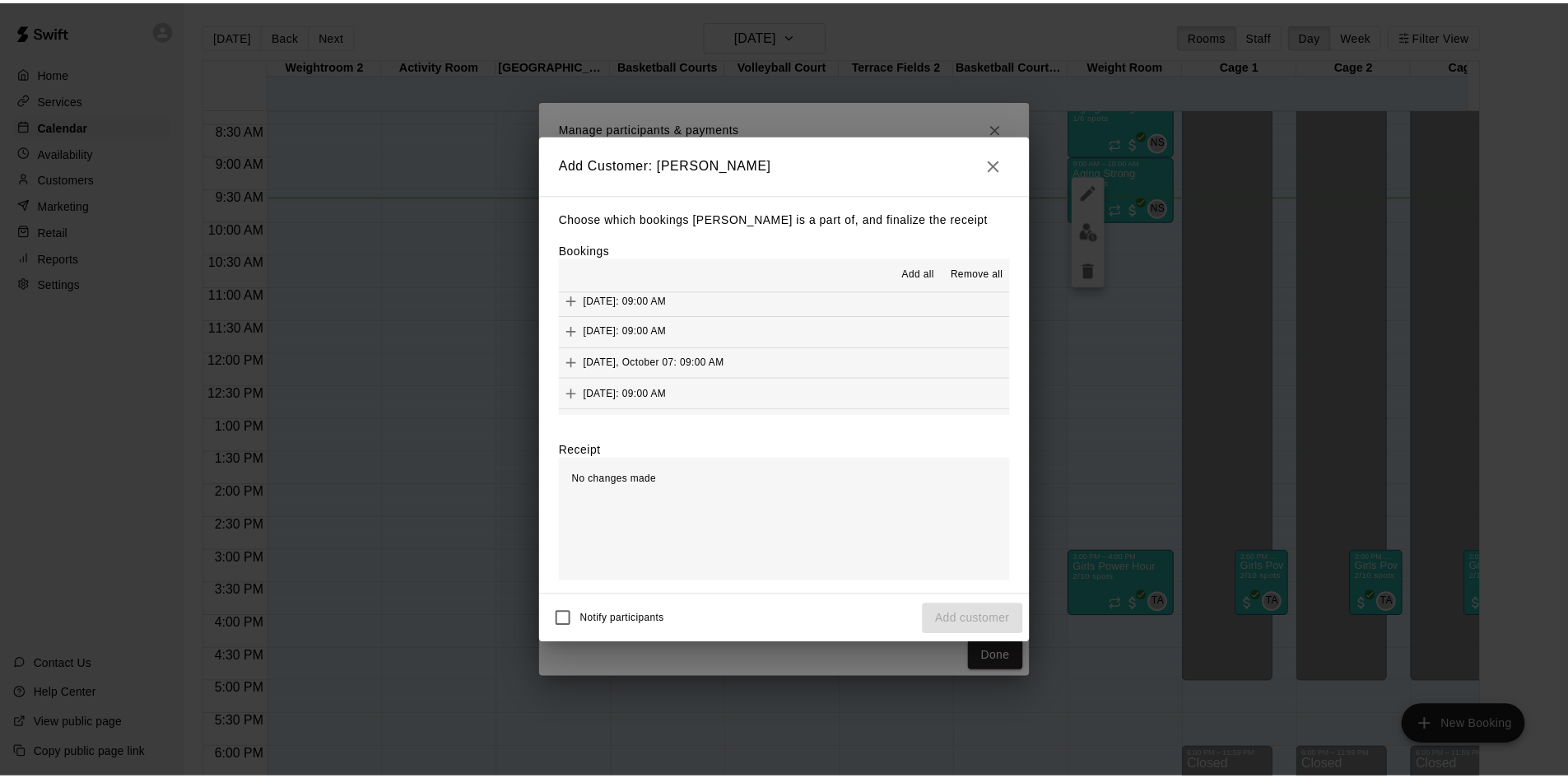
scroll to position [823, 0]
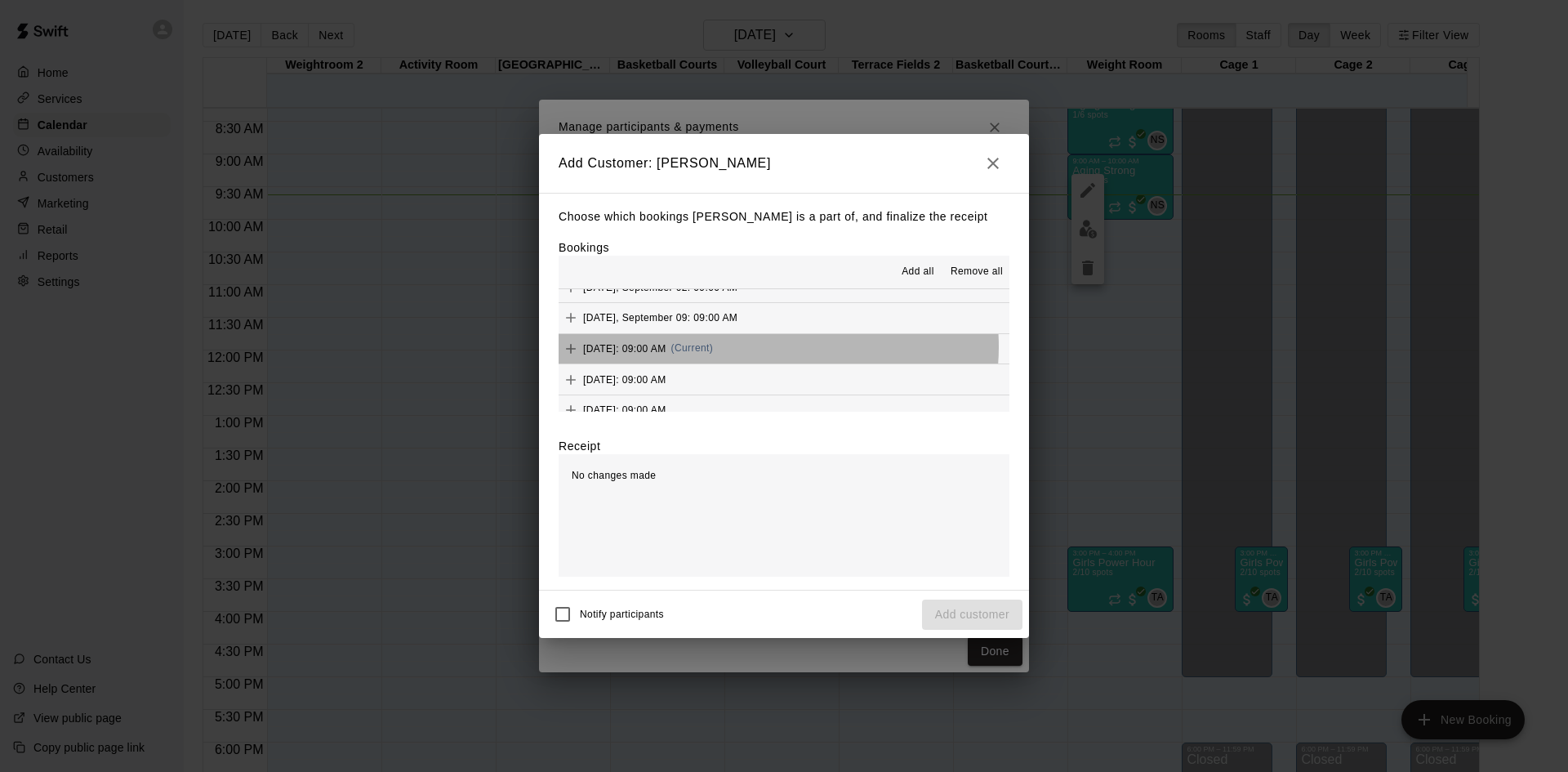
click at [713, 348] on span "(Current)" at bounding box center [692, 348] width 43 height 12
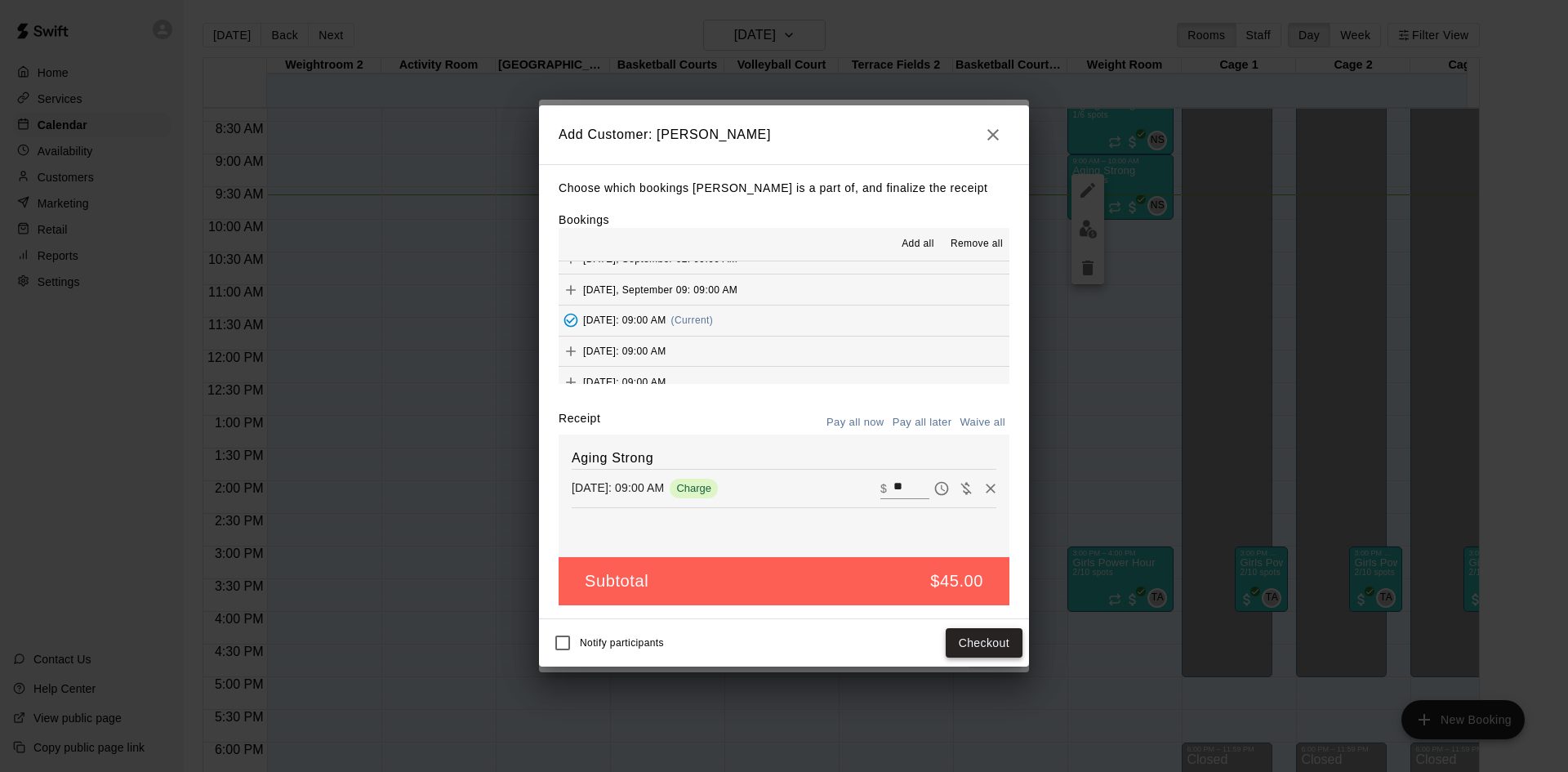
click at [985, 633] on button "Checkout" at bounding box center [984, 642] width 77 height 30
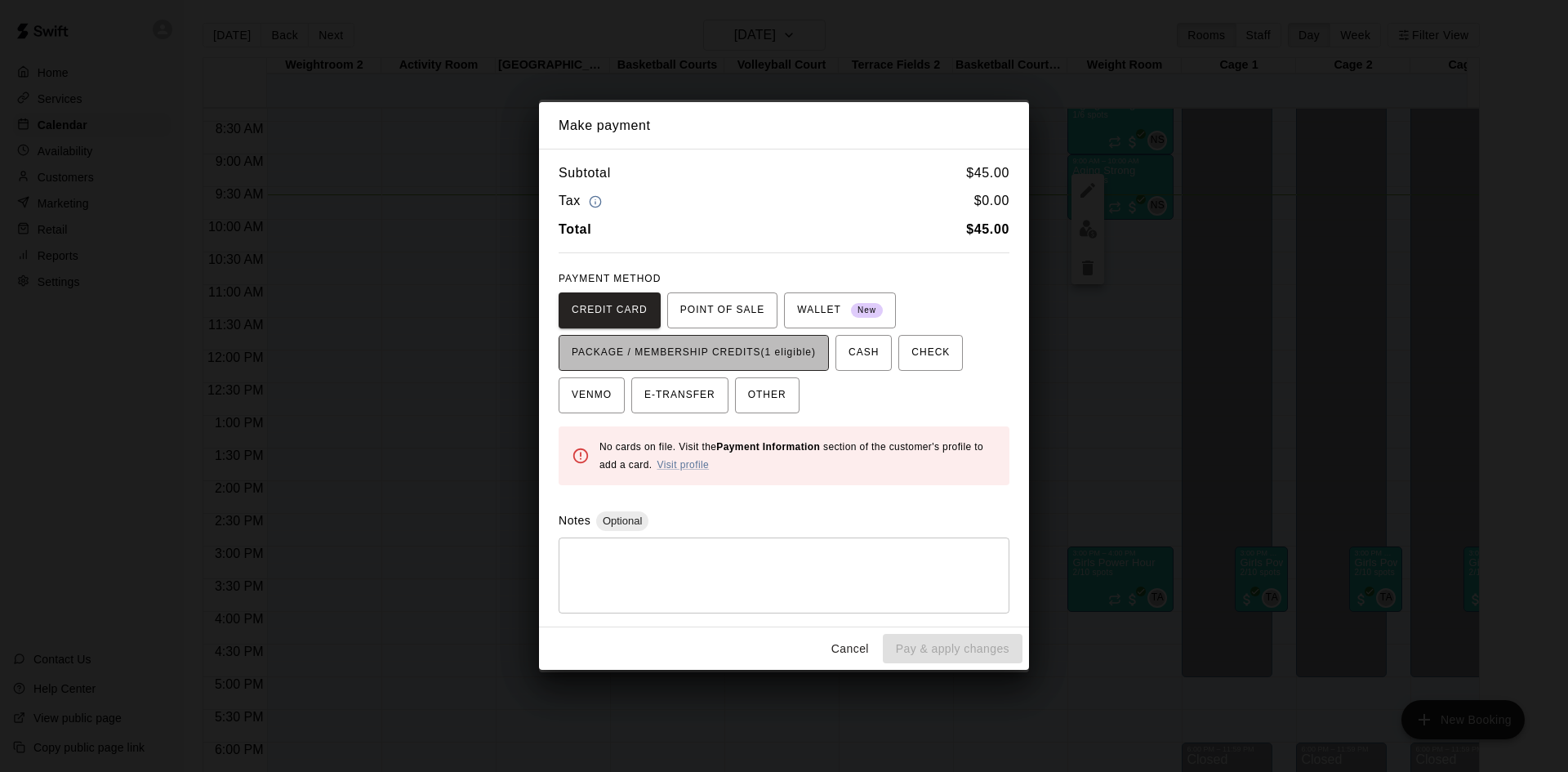
click at [798, 355] on span "PACKAGE / MEMBERSHIP CREDITS (1 eligible)" at bounding box center [694, 352] width 244 height 26
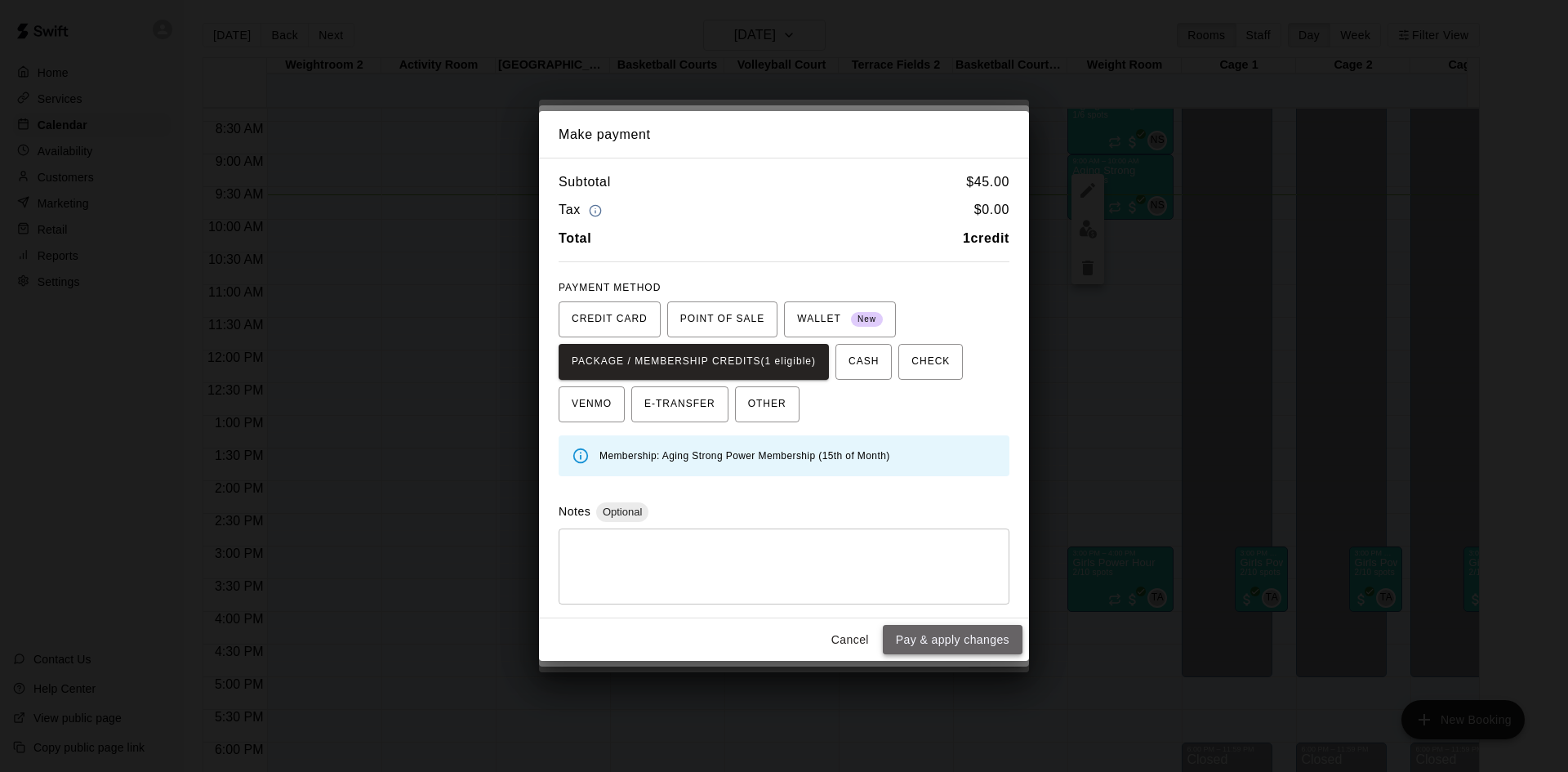
click at [923, 641] on button "Pay & apply changes" at bounding box center [952, 640] width 140 height 30
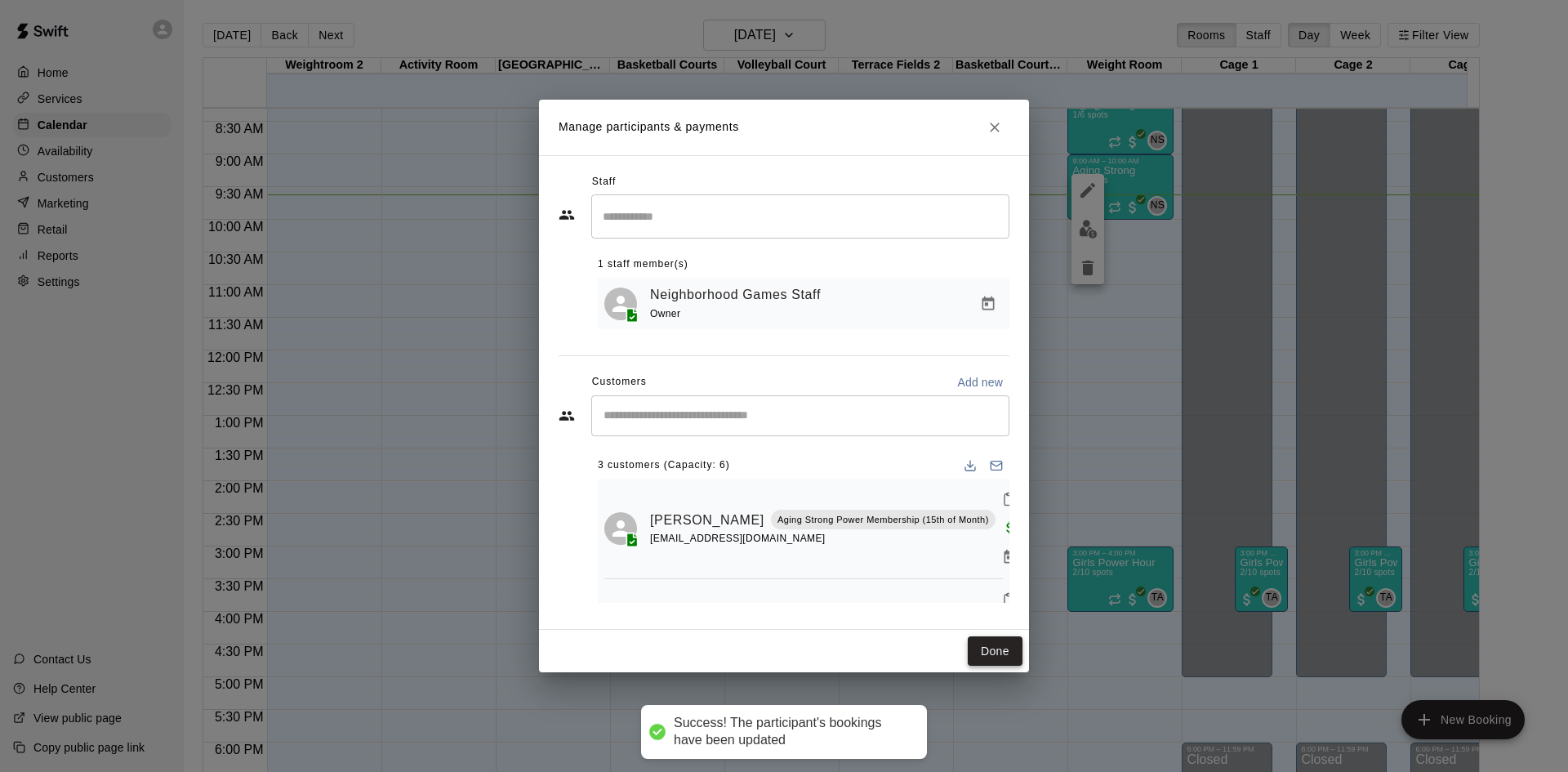
click at [980, 646] on button "Done" at bounding box center [995, 651] width 55 height 30
